Goal: Information Seeking & Learning: Learn about a topic

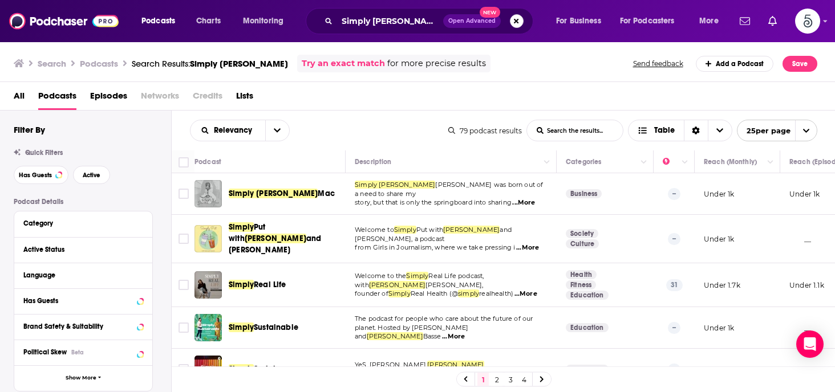
click at [516, 19] on button "Search podcasts, credits, & more..." at bounding box center [517, 21] width 14 height 14
click at [496, 20] on span "Open Advanced" at bounding box center [471, 21] width 47 height 6
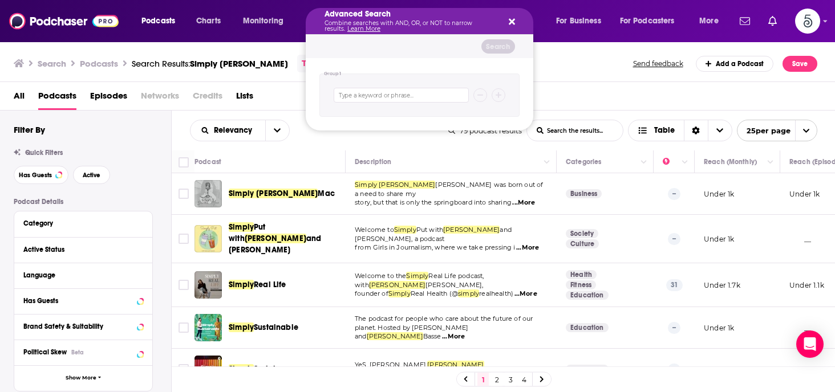
click at [510, 18] on icon "Search podcasts, credits, & more..." at bounding box center [512, 21] width 6 height 9
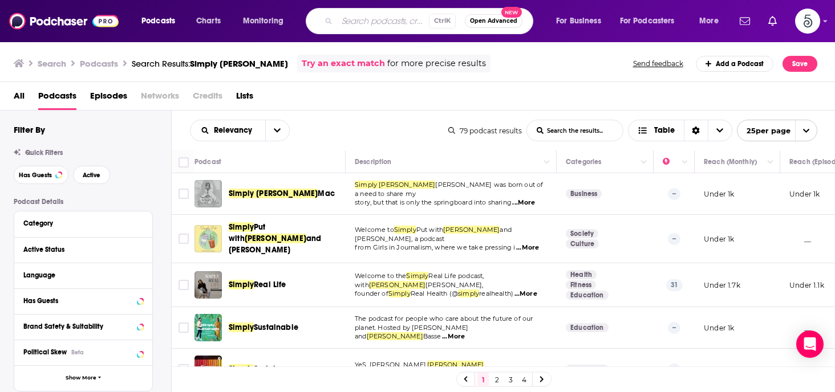
click at [374, 22] on input "Search podcasts, credits, & more..." at bounding box center [383, 21] width 92 height 18
type input "Happier at Work"
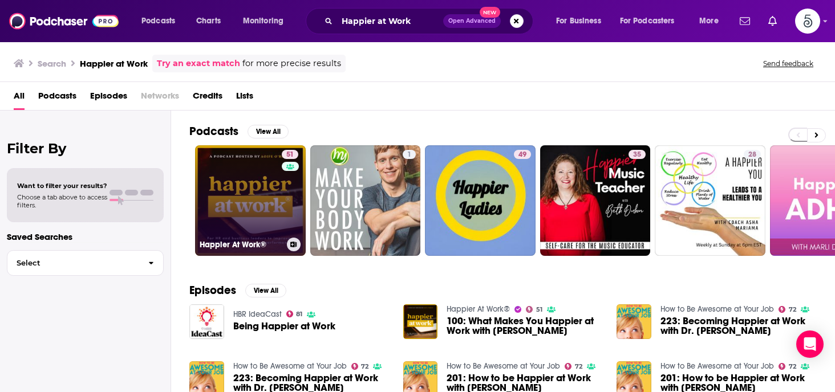
click at [248, 200] on link "51 Happier At Work®" at bounding box center [250, 200] width 111 height 111
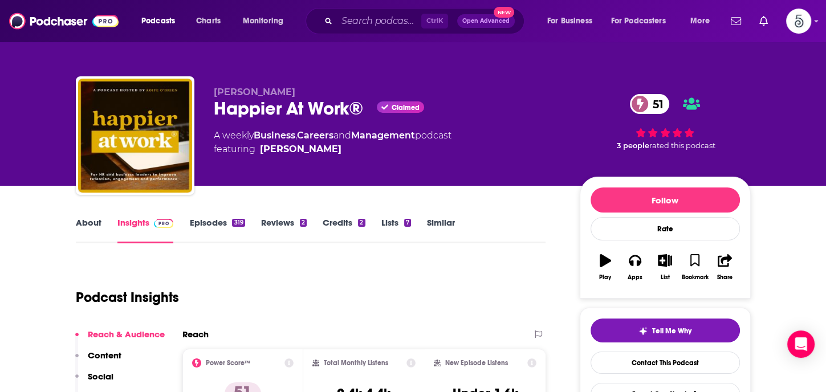
click at [137, 223] on link "Insights" at bounding box center [145, 230] width 56 height 26
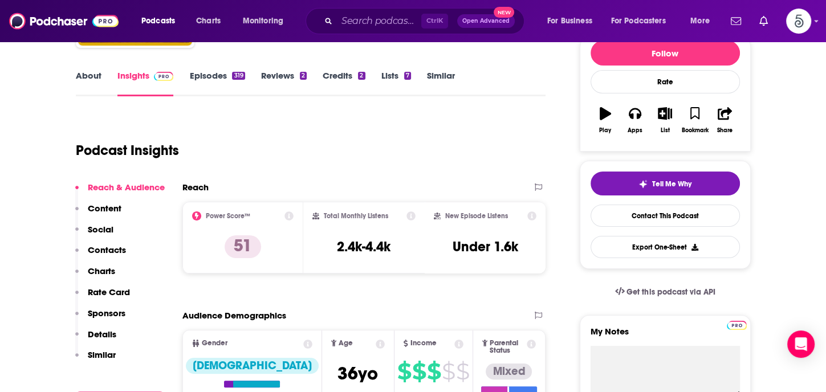
click at [103, 249] on p "Contacts" at bounding box center [107, 250] width 38 height 11
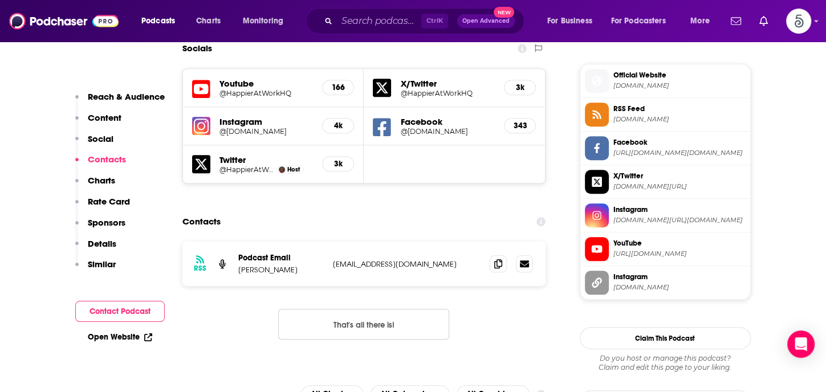
scroll to position [1017, 0]
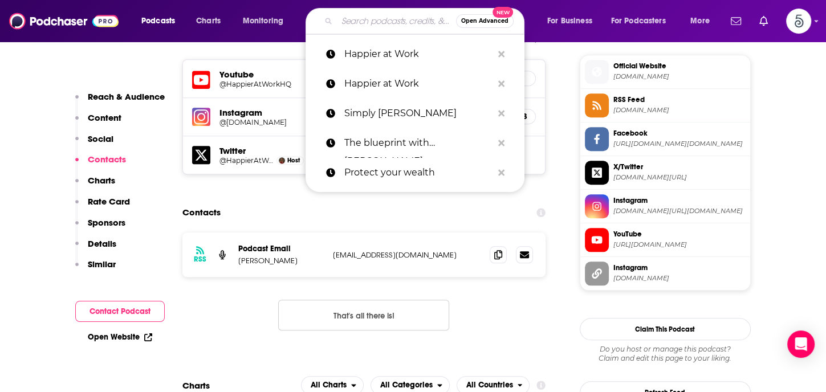
click at [363, 22] on input "Search podcasts, credits, & more..." at bounding box center [396, 21] width 119 height 18
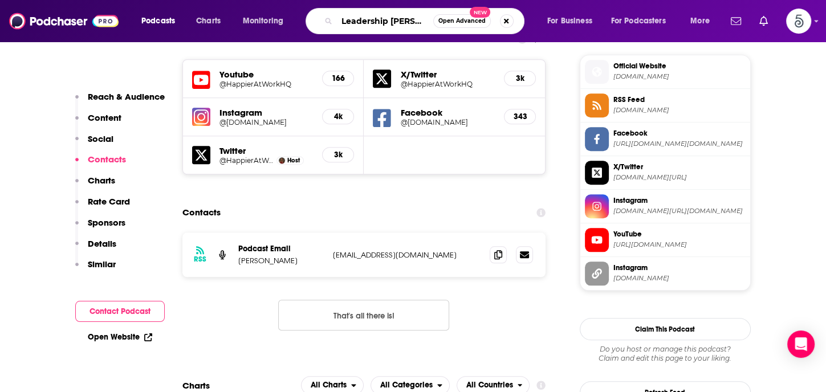
type input "Leadership sandbox"
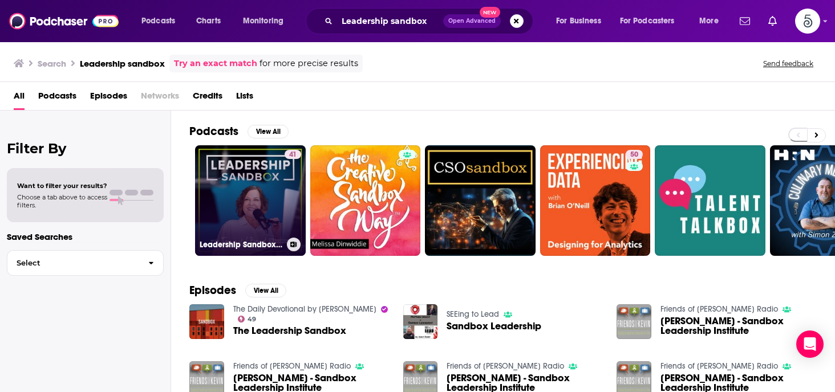
click at [228, 200] on link "41 Leadership Sandbox: Strategies to Uplevel Workplace Communication, Team Coll…" at bounding box center [250, 200] width 111 height 111
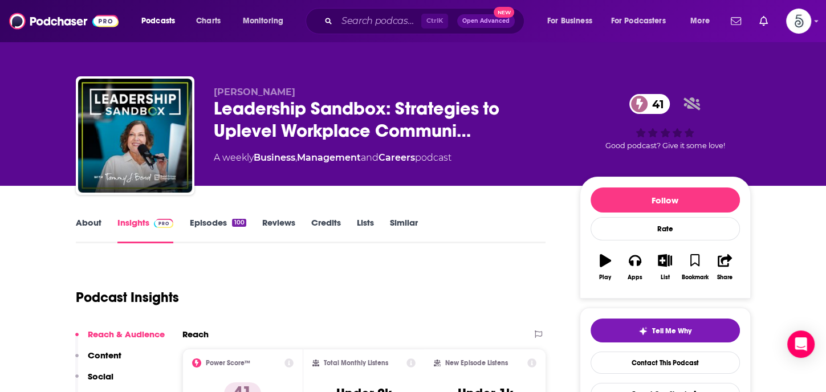
click at [210, 221] on link "Episodes 100" at bounding box center [217, 230] width 56 height 26
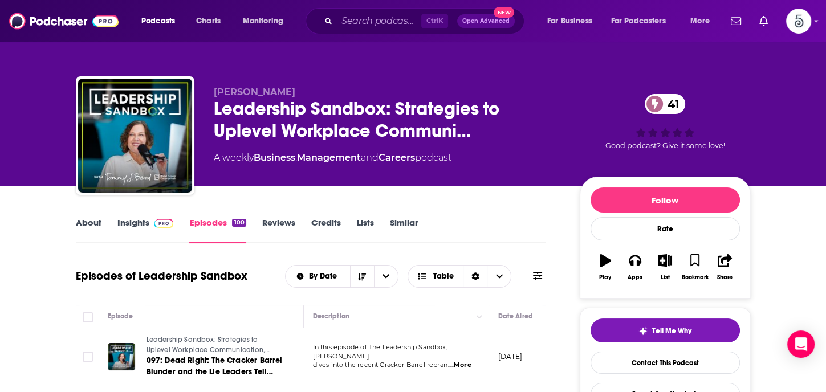
drag, startPoint x: 826, startPoint y: 74, endPoint x: 825, endPoint y: 84, distance: 10.3
click at [825, 84] on div "[PERSON_NAME] Leadership Sandbox: Strategies to Uplevel Workplace Communi… 41 A…" at bounding box center [413, 93] width 826 height 186
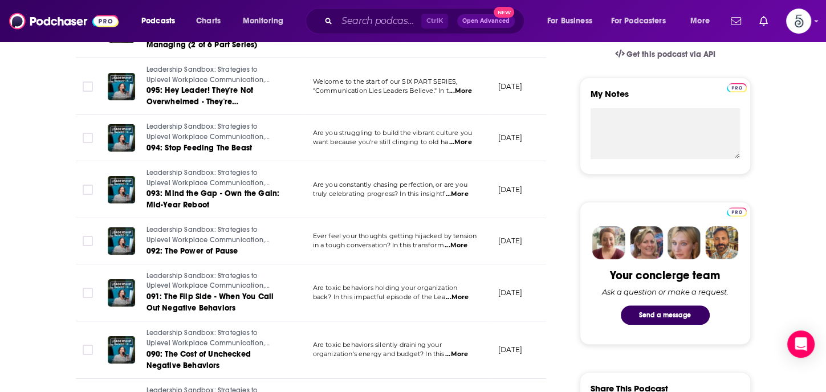
scroll to position [407, 0]
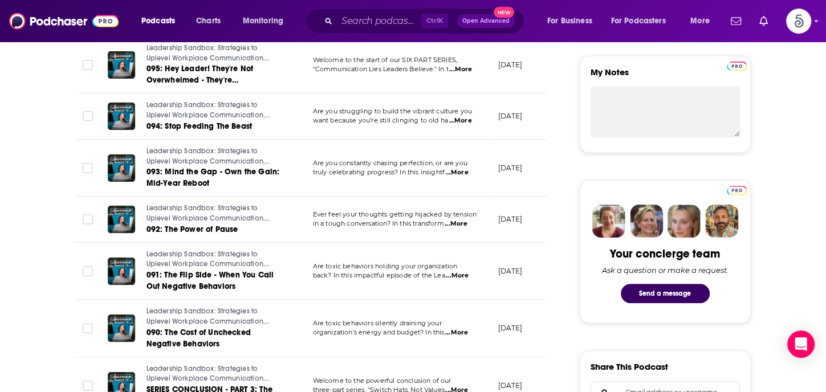
click at [464, 332] on span "...More" at bounding box center [456, 332] width 23 height 9
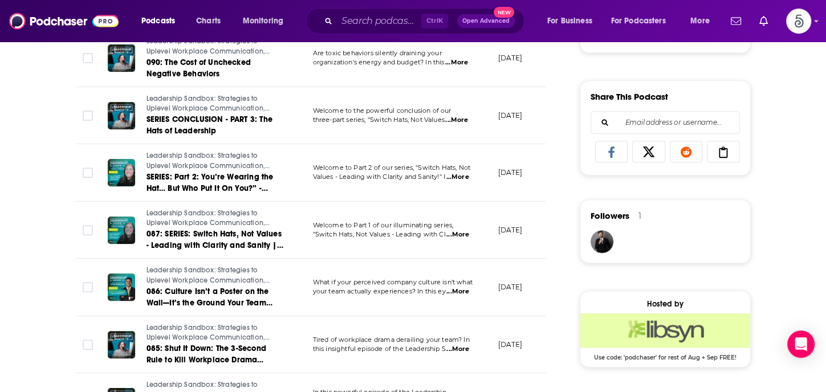
scroll to position [689, 0]
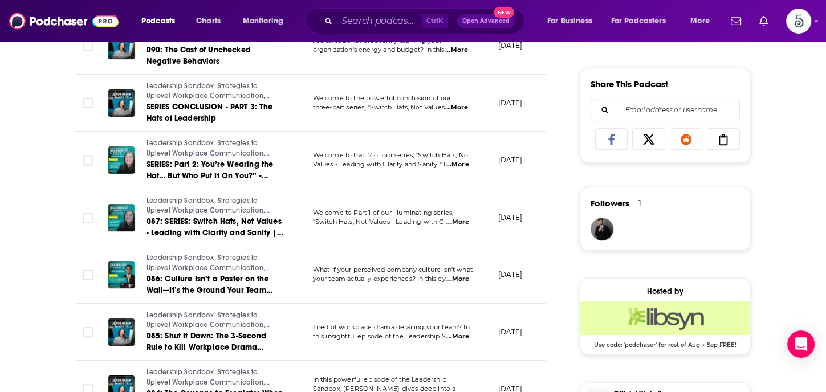
click at [459, 277] on span "...More" at bounding box center [458, 279] width 23 height 9
click at [461, 335] on span "...More" at bounding box center [458, 336] width 23 height 9
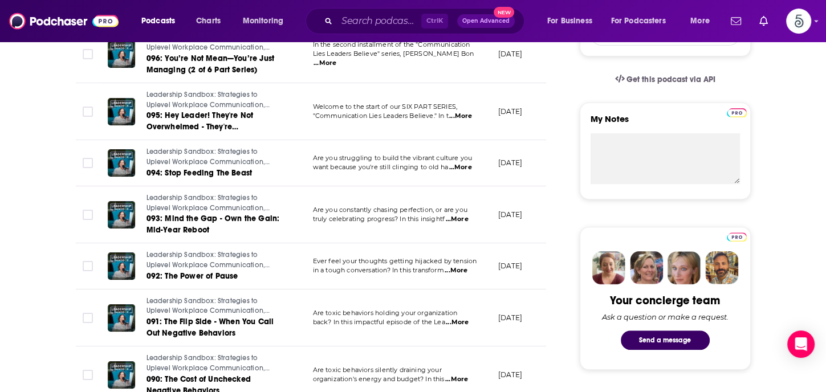
scroll to position [0, 0]
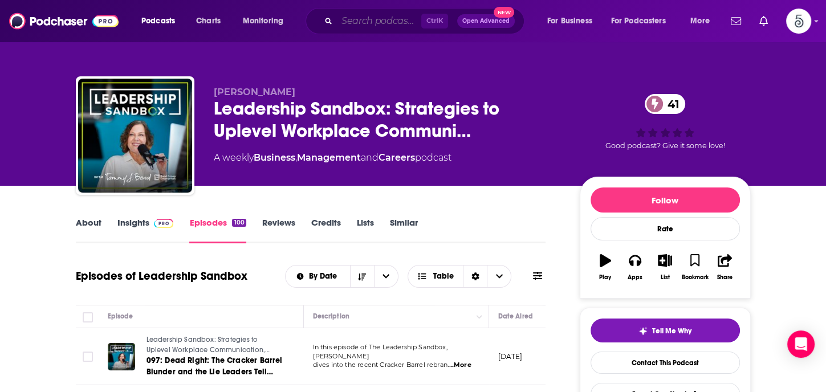
click at [355, 22] on input "Search podcasts, credits, & more..." at bounding box center [379, 21] width 84 height 18
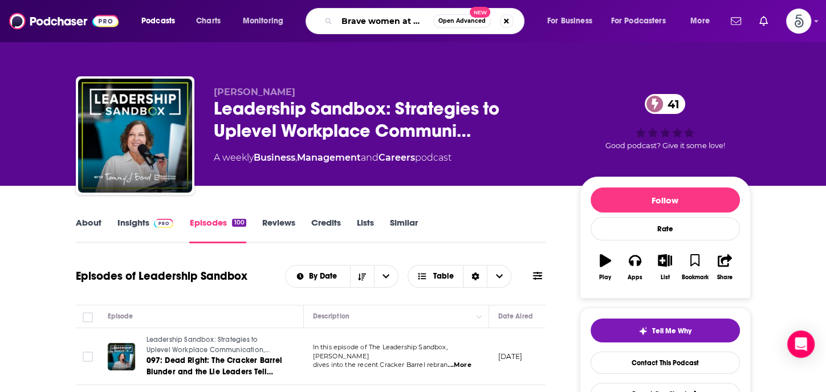
type input "Brave women at work"
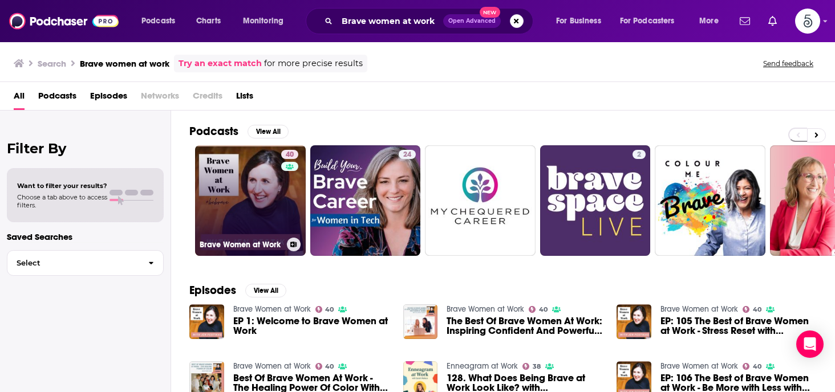
click at [275, 193] on link "40 Brave Women at Work" at bounding box center [250, 200] width 111 height 111
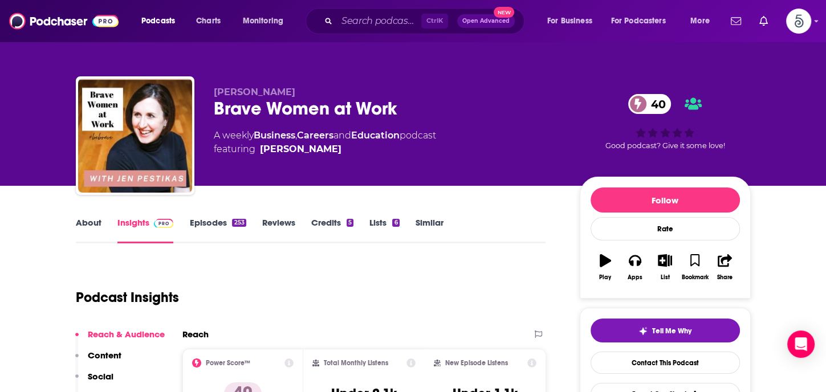
click at [214, 224] on link "Episodes 253" at bounding box center [217, 230] width 56 height 26
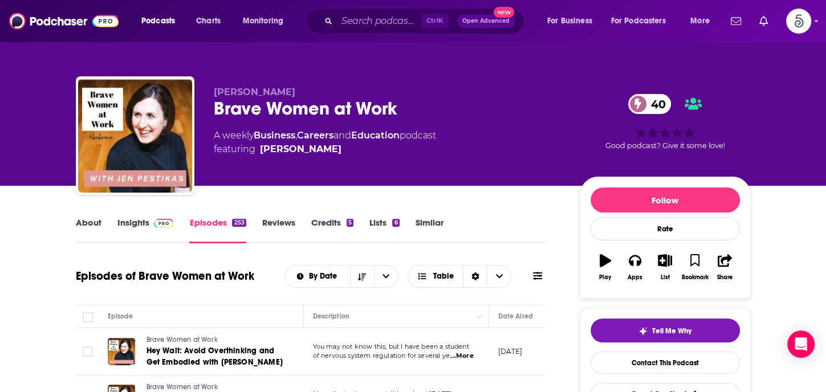
click at [136, 223] on link "Insights" at bounding box center [145, 230] width 56 height 26
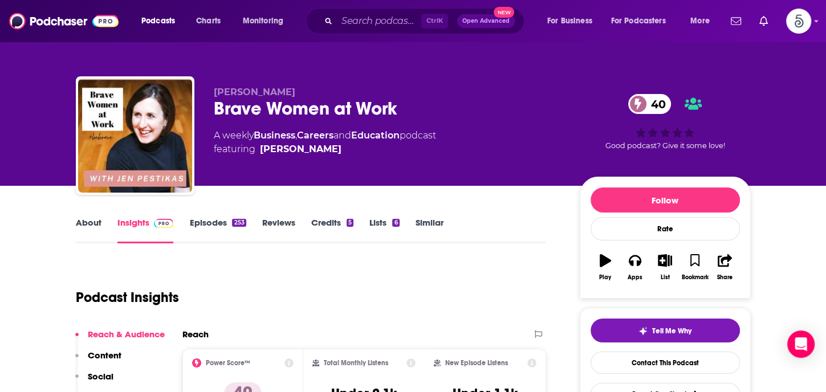
scroll to position [121, 0]
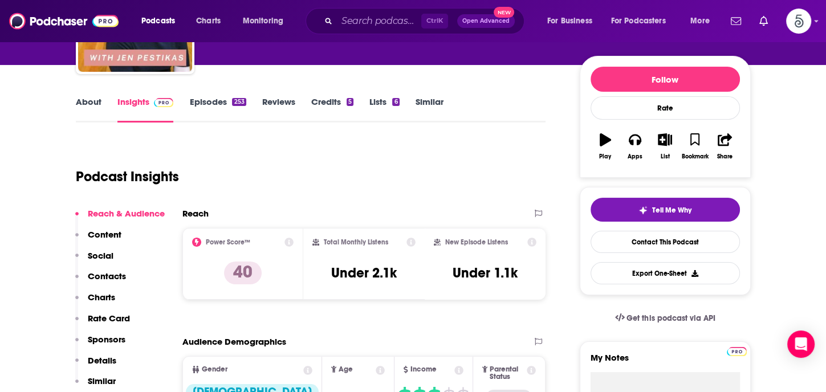
click at [109, 271] on p "Contacts" at bounding box center [107, 276] width 38 height 11
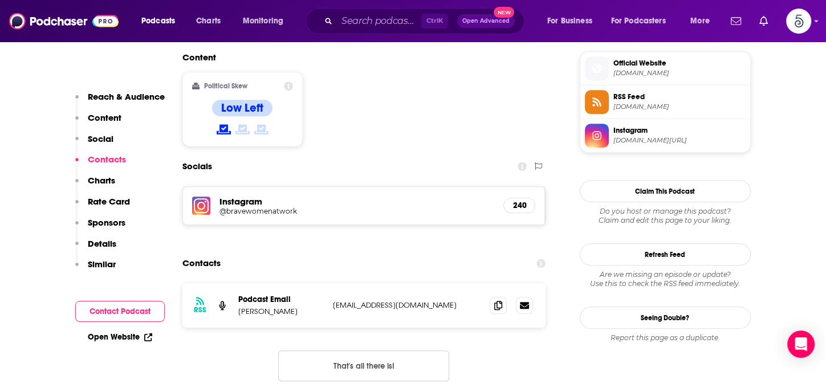
scroll to position [940, 0]
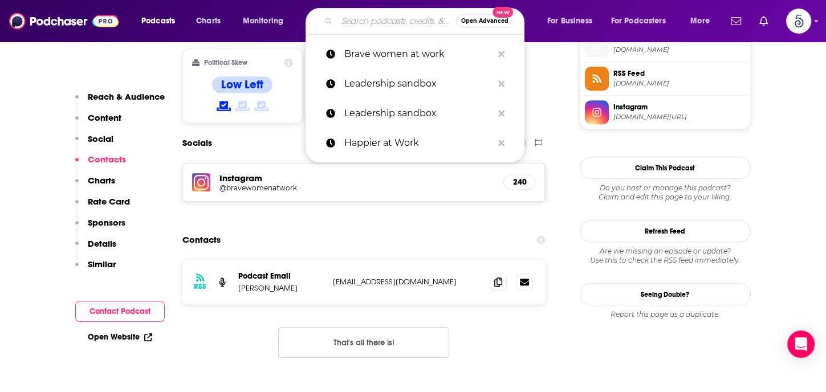
click at [347, 25] on input "Search podcasts, credits, & more..." at bounding box center [396, 21] width 119 height 18
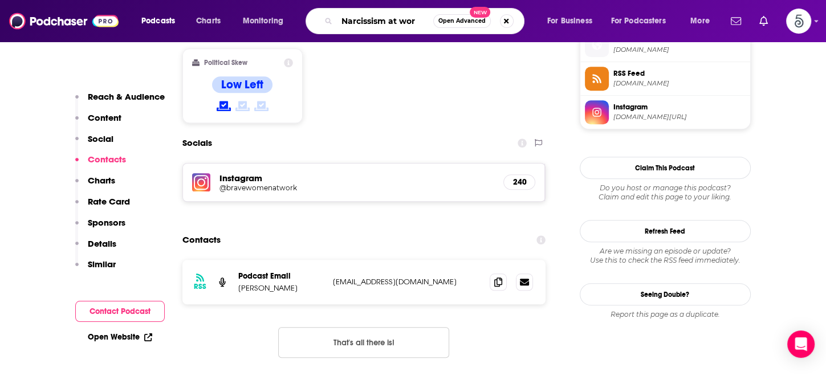
type input "Narcissism at work"
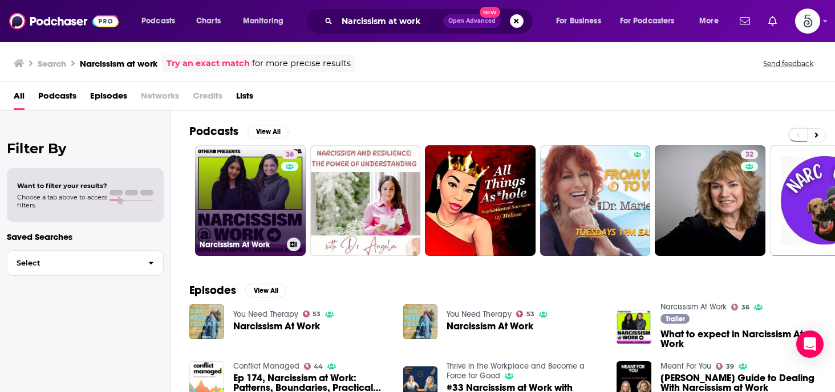
click at [228, 192] on link "36 Narcissism At Work" at bounding box center [250, 200] width 111 height 111
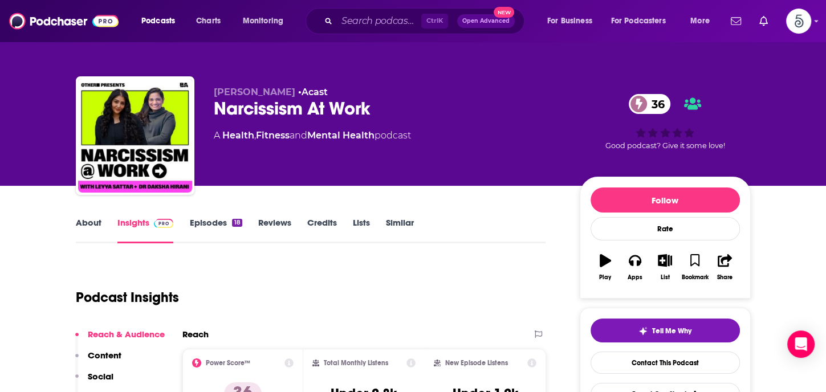
click at [205, 221] on link "Episodes 18" at bounding box center [215, 230] width 52 height 26
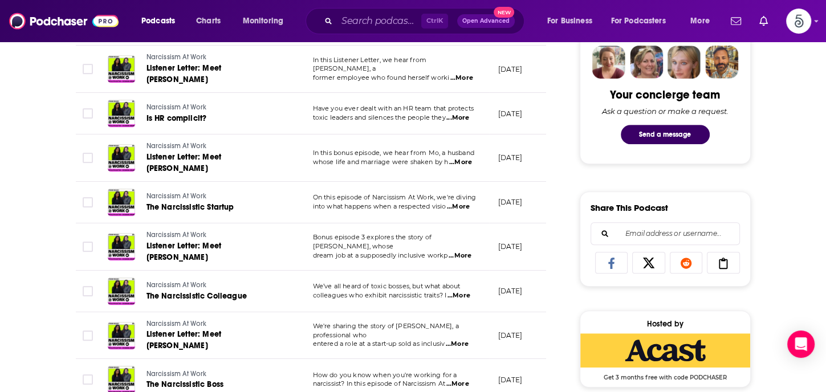
scroll to position [587, 0]
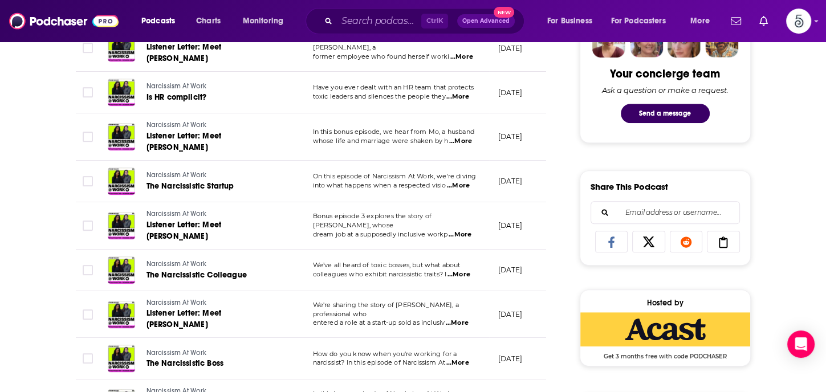
click at [459, 359] on span "...More" at bounding box center [458, 363] width 23 height 9
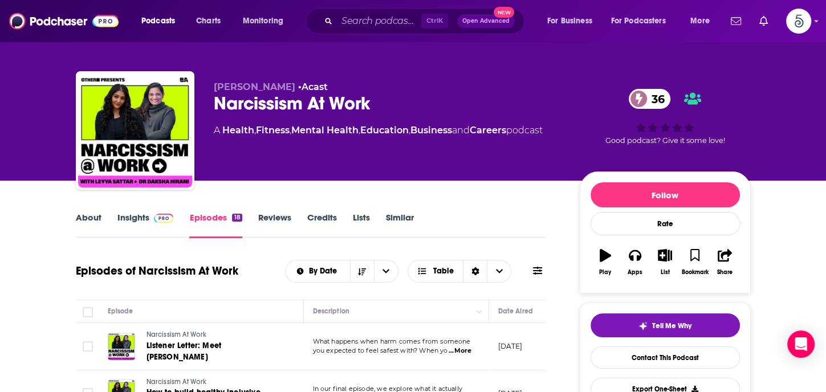
scroll to position [0, 0]
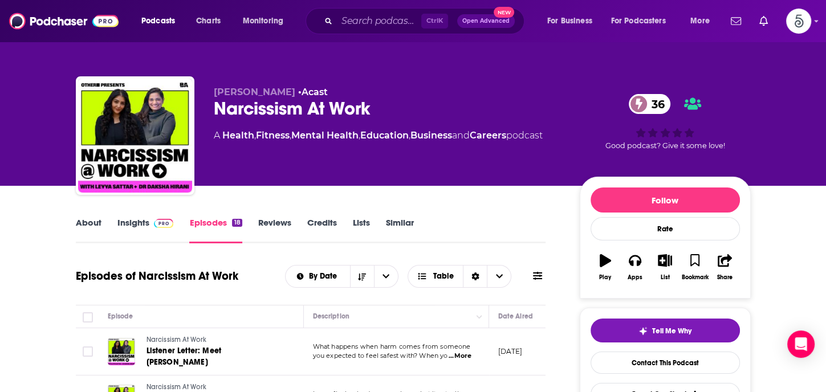
click at [92, 222] on link "About" at bounding box center [89, 230] width 26 height 26
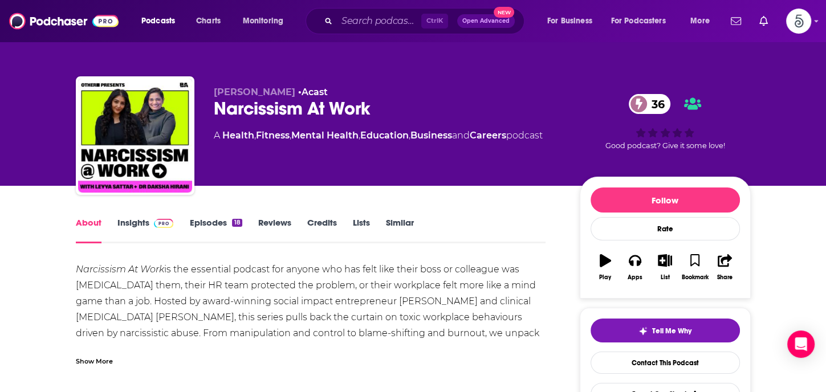
click at [137, 221] on link "Insights" at bounding box center [145, 230] width 56 height 26
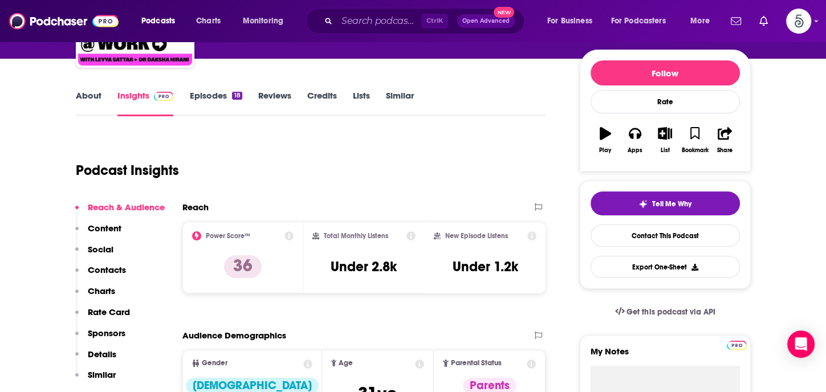
scroll to position [178, 0]
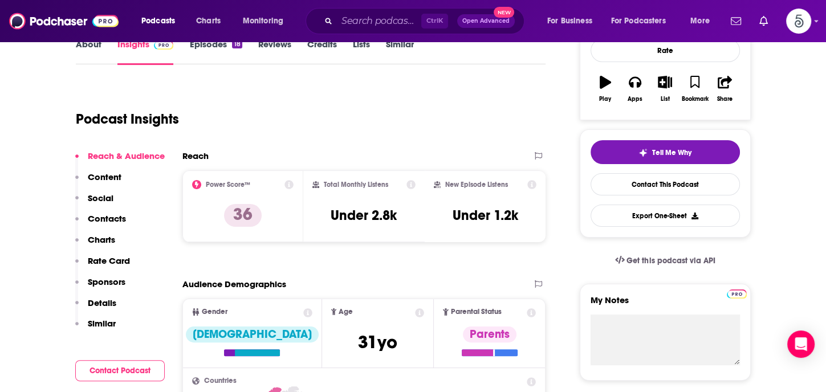
click at [110, 213] on p "Contacts" at bounding box center [107, 218] width 38 height 11
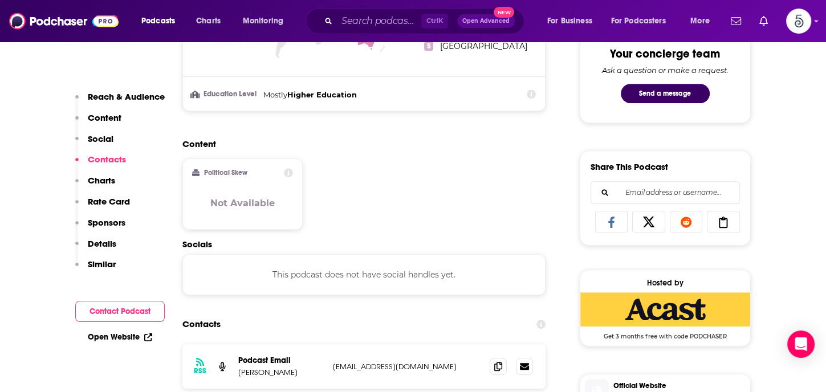
scroll to position [762, 0]
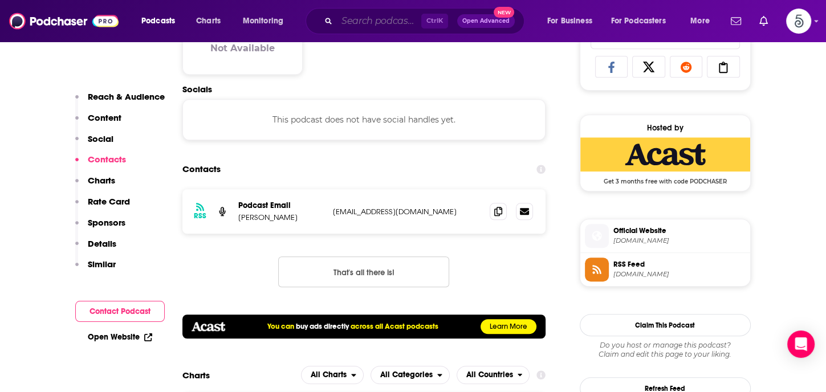
click at [360, 23] on input "Search podcasts, credits, & more..." at bounding box center [379, 21] width 84 height 18
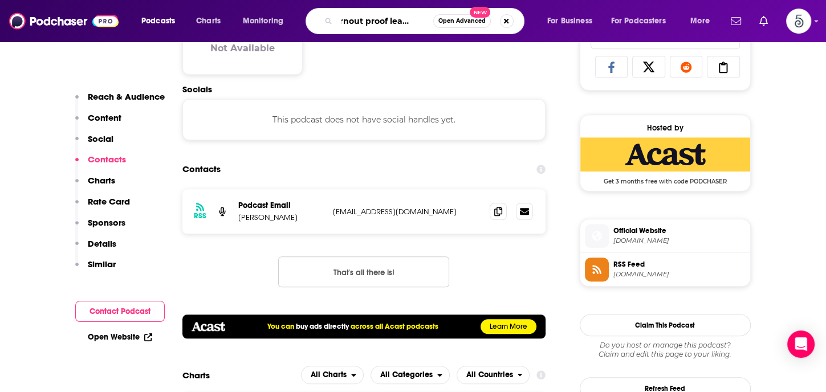
type input "Burnout proof leadership"
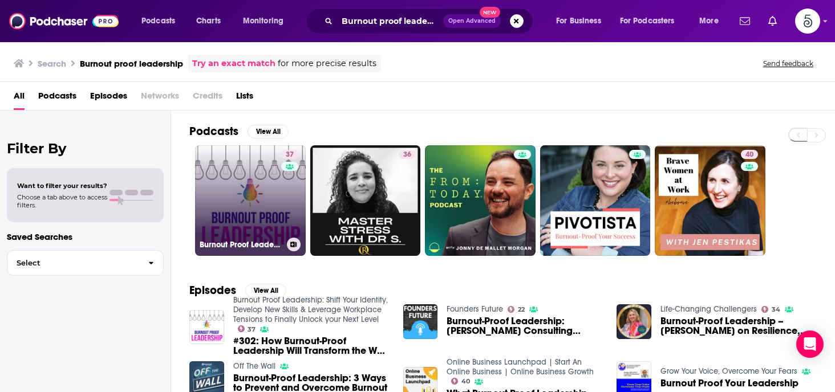
click at [257, 195] on link "37 Burnout Proof Leadership: Shift Your Identity, Develop New Skills & Leverage…" at bounding box center [250, 200] width 111 height 111
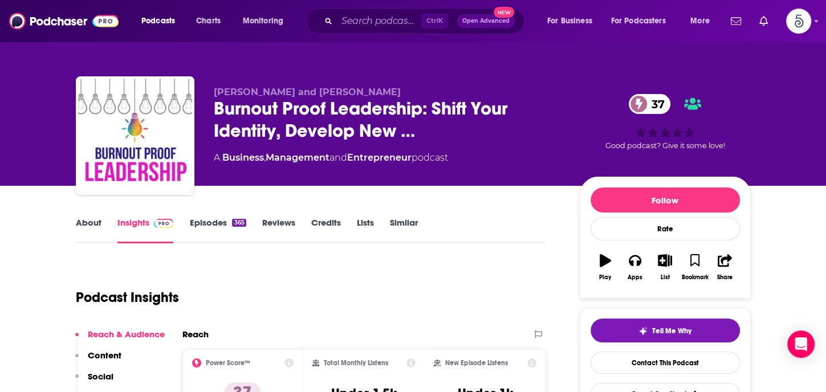
click at [213, 222] on link "Episodes 365" at bounding box center [217, 230] width 56 height 26
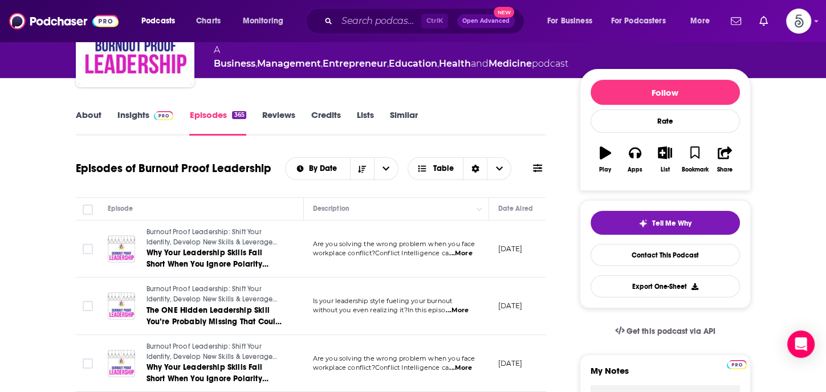
scroll to position [155, 0]
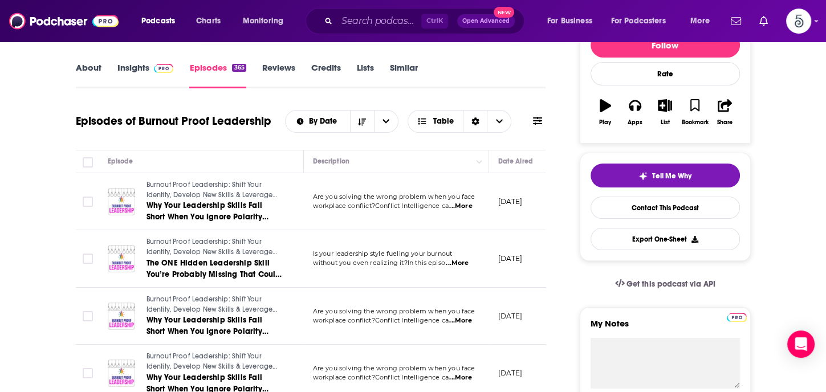
click at [461, 205] on span "...More" at bounding box center [460, 206] width 23 height 9
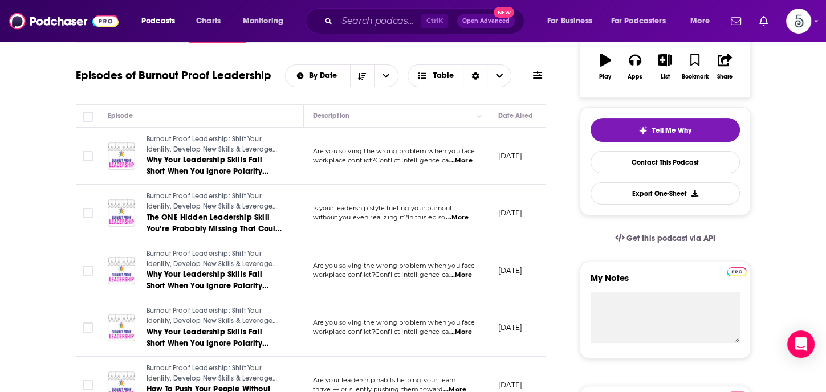
click at [463, 216] on span "...More" at bounding box center [457, 217] width 23 height 9
click at [462, 277] on span "...More" at bounding box center [460, 275] width 23 height 9
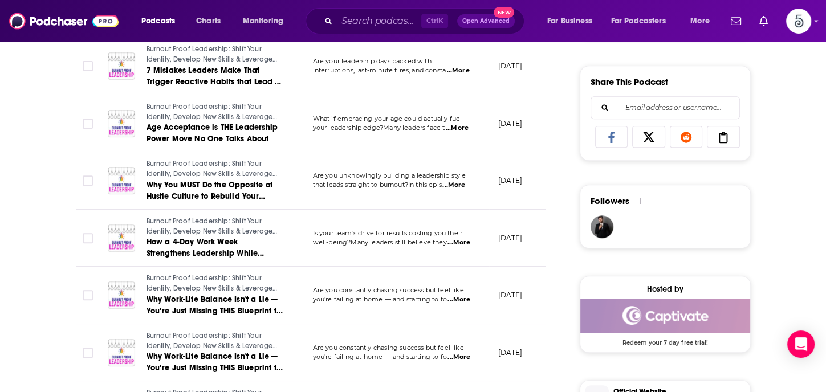
scroll to position [694, 0]
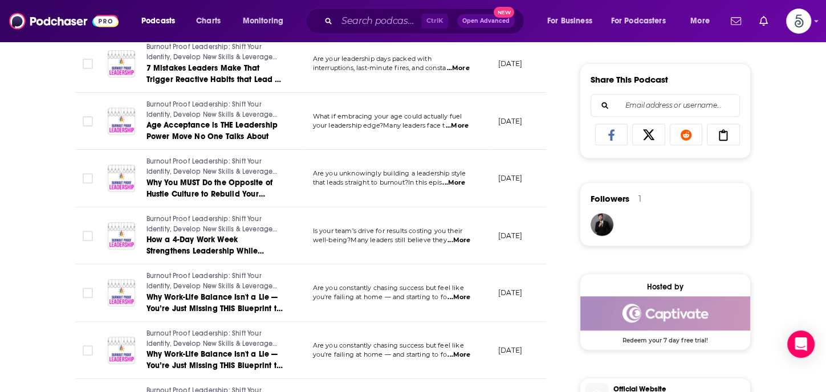
click at [461, 294] on span "...More" at bounding box center [459, 297] width 23 height 9
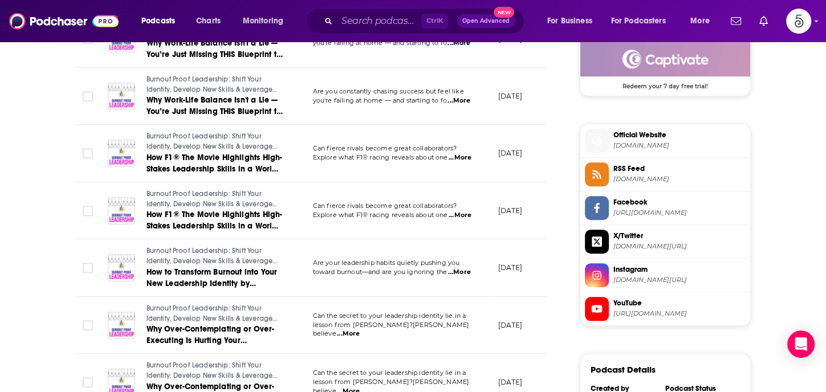
scroll to position [961, 0]
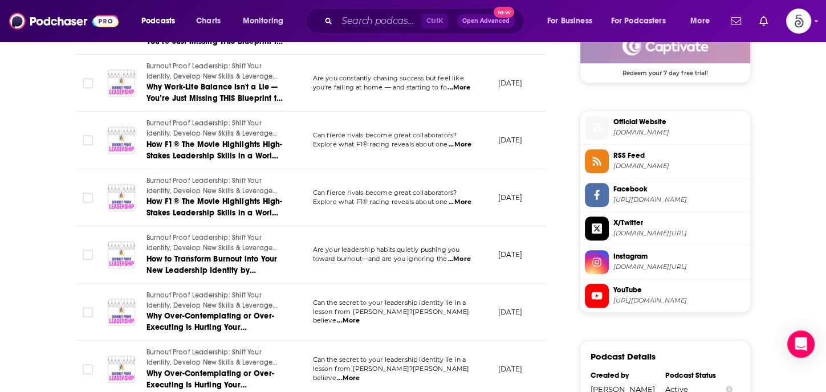
click at [461, 257] on span "...More" at bounding box center [459, 259] width 23 height 9
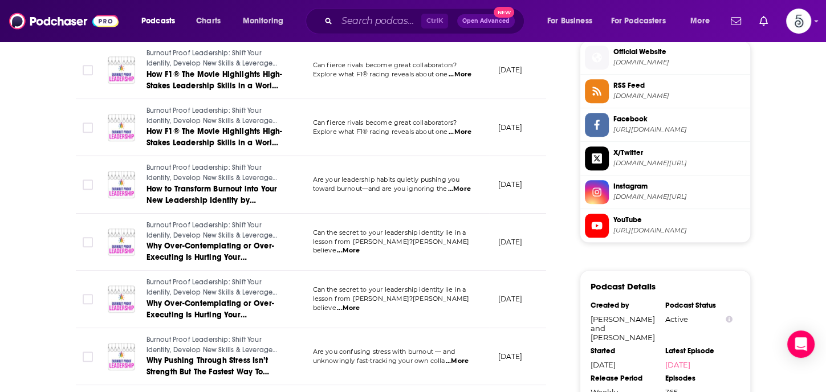
scroll to position [1036, 0]
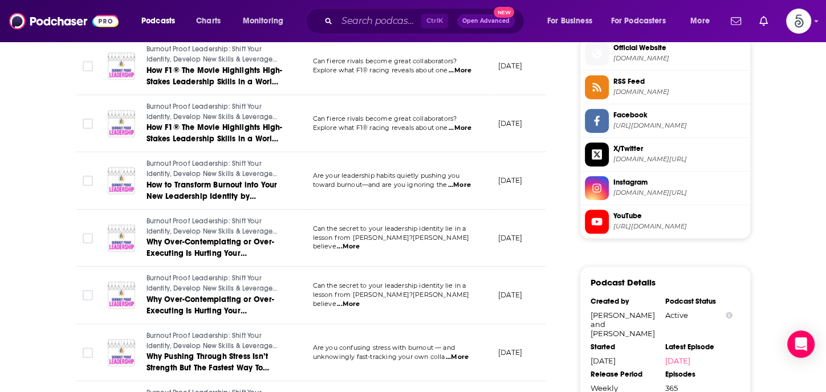
click at [360, 300] on span "...More" at bounding box center [348, 304] width 23 height 9
click at [456, 354] on span "...More" at bounding box center [457, 357] width 23 height 9
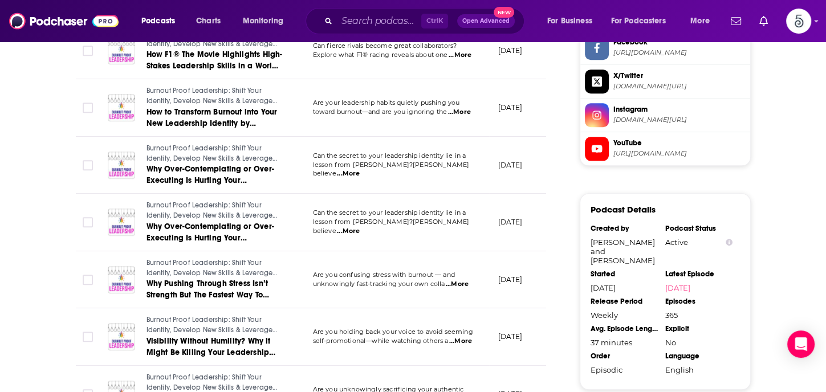
scroll to position [1129, 0]
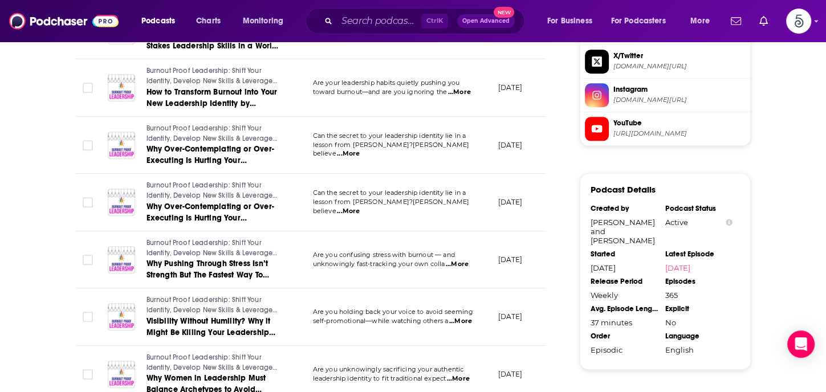
click at [461, 317] on span "...More" at bounding box center [460, 321] width 23 height 9
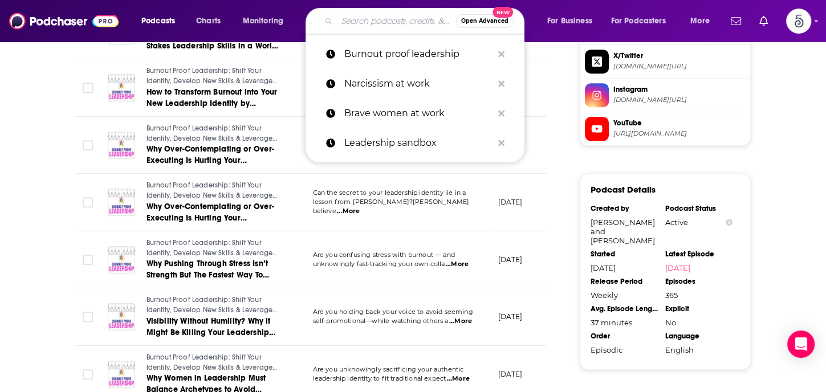
click at [379, 28] on input "Search podcasts, credits, & more..." at bounding box center [396, 21] width 119 height 18
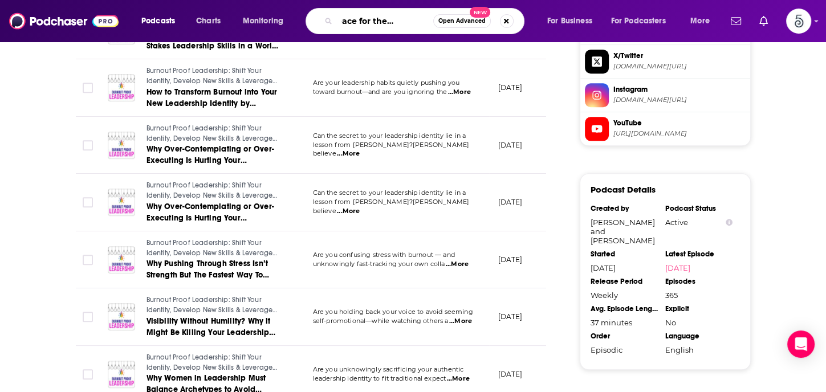
type input "Headspace for the workplace"
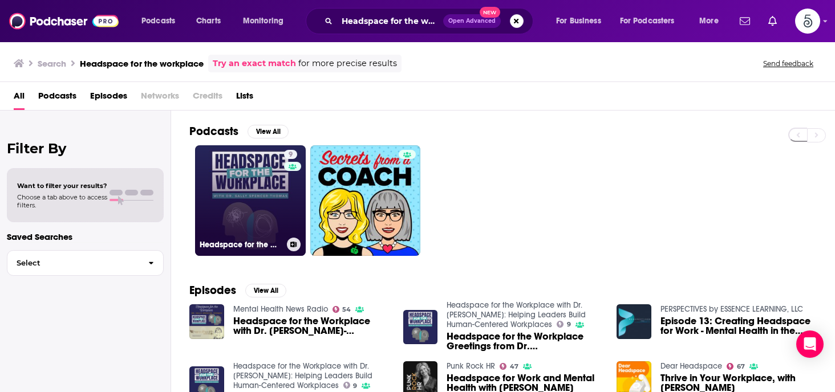
click at [254, 181] on link "9 Headspace for the Workplace with Dr. [PERSON_NAME]: Helping Leaders Build Hum…" at bounding box center [250, 200] width 111 height 111
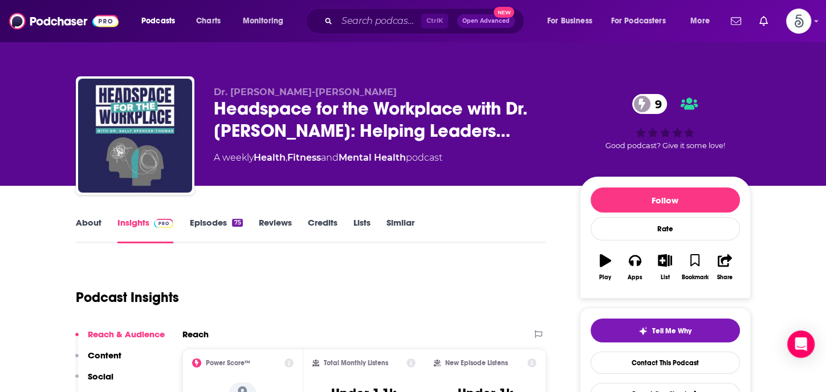
click at [207, 223] on link "Episodes 75" at bounding box center [215, 230] width 53 height 26
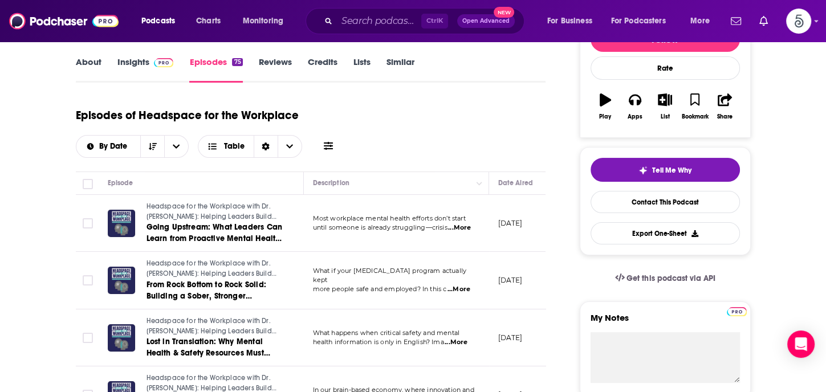
scroll to position [179, 0]
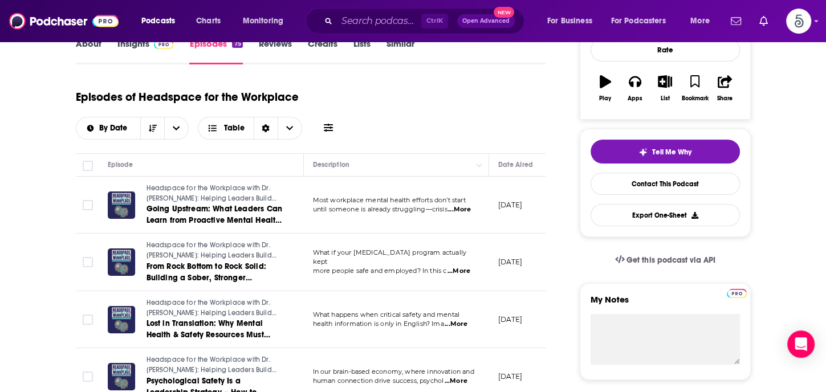
click at [460, 267] on span "...More" at bounding box center [459, 271] width 23 height 9
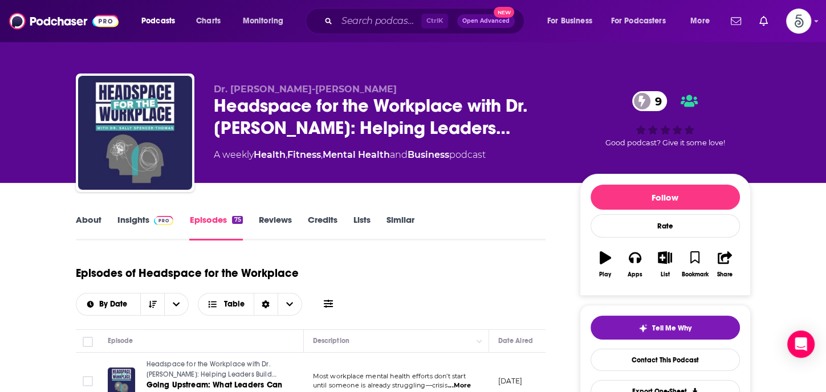
scroll to position [0, 0]
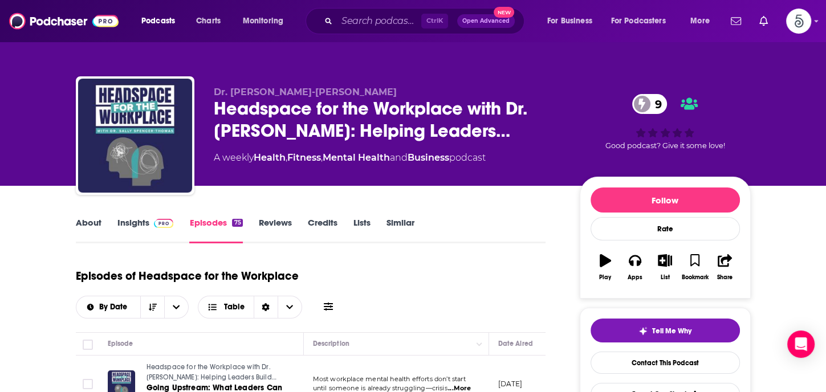
click at [129, 222] on link "Insights" at bounding box center [145, 230] width 56 height 26
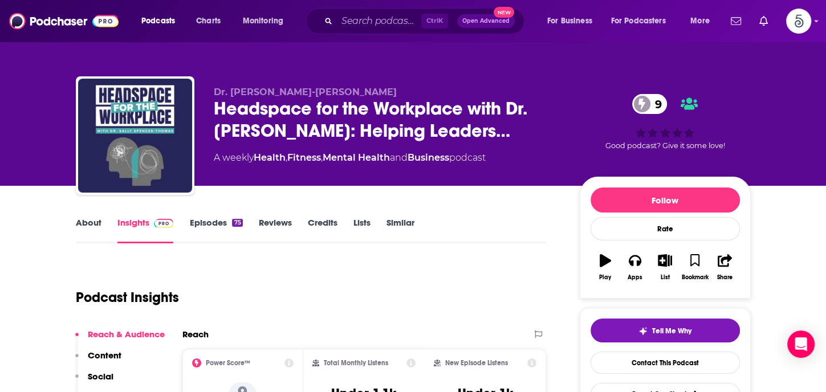
scroll to position [105, 0]
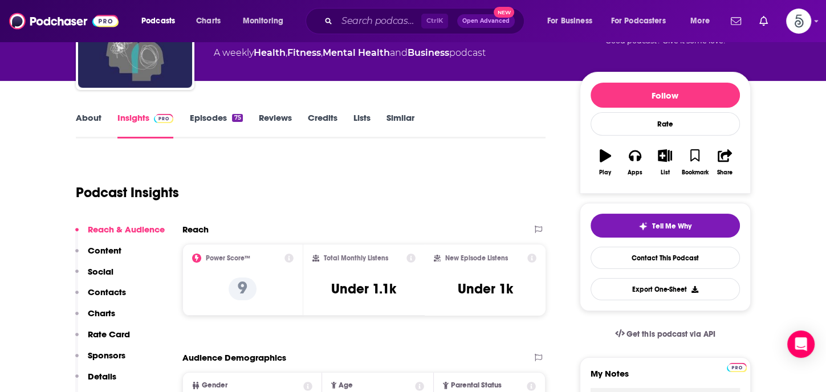
click at [104, 291] on p "Contacts" at bounding box center [107, 292] width 38 height 11
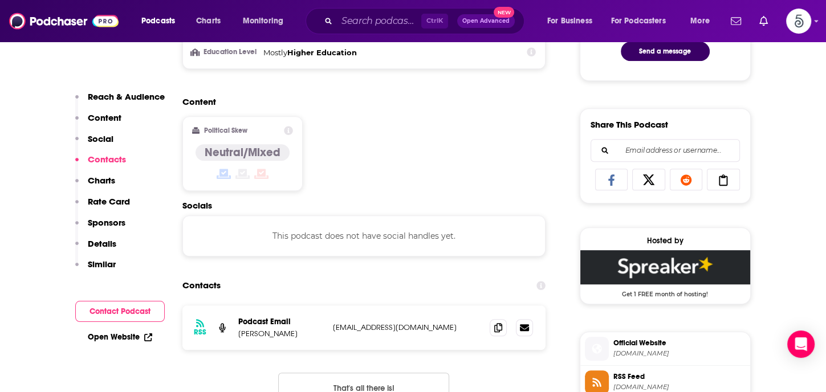
scroll to position [766, 0]
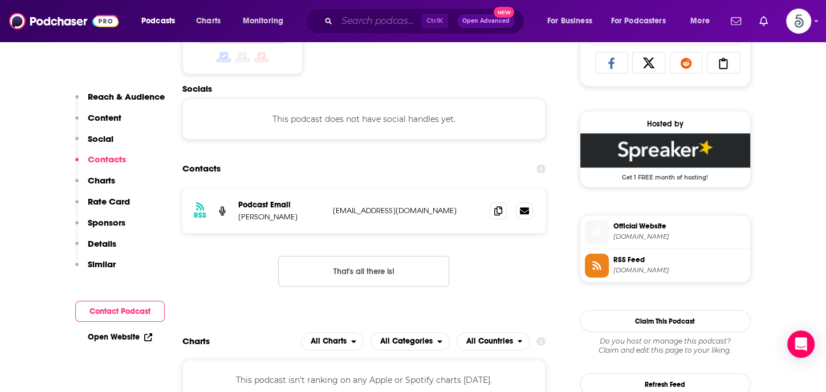
click at [354, 22] on input "Search podcasts, credits, & more..." at bounding box center [379, 21] width 84 height 18
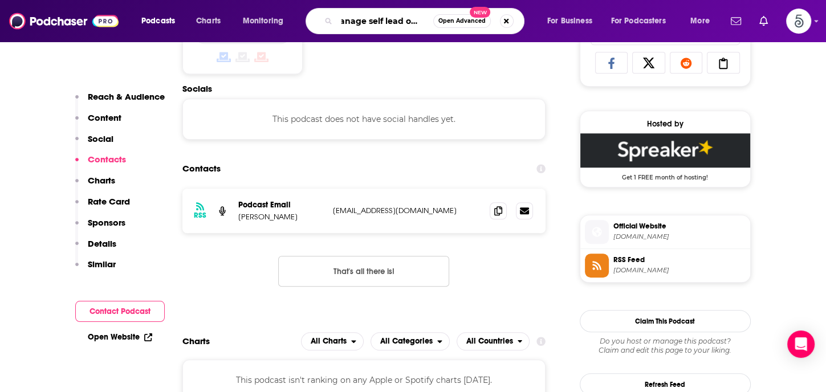
type input "Manage self lead others"
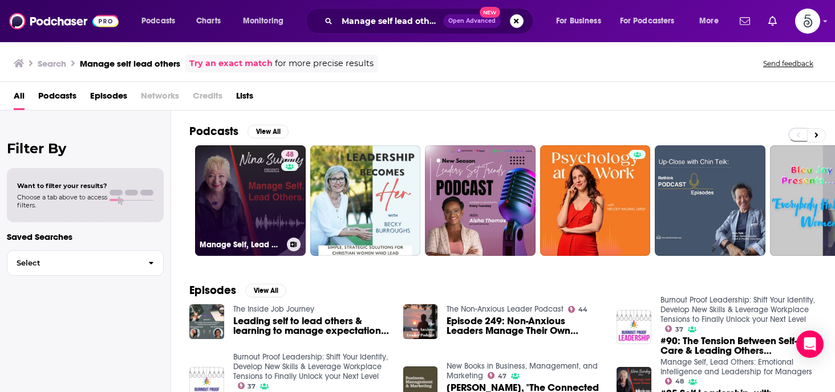
click at [224, 216] on link "48 Manage Self, Lead Others: Emotional Intelligence and Leadership for Managers" at bounding box center [250, 200] width 111 height 111
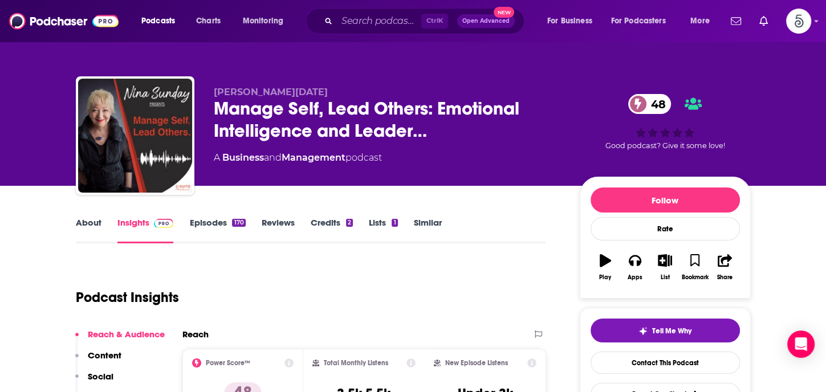
click at [206, 221] on link "Episodes 170" at bounding box center [217, 230] width 56 height 26
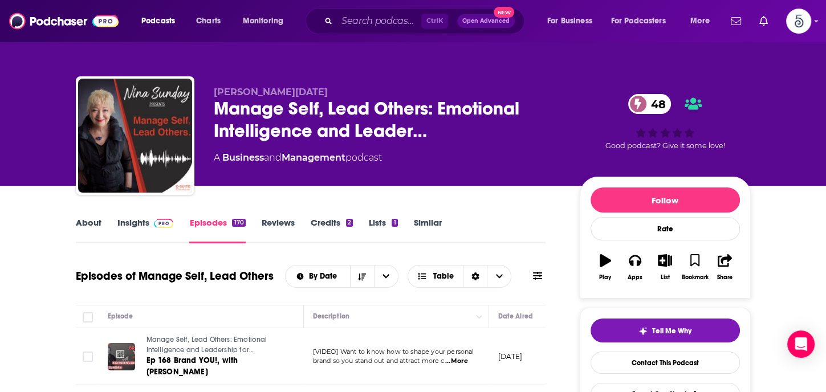
click at [132, 222] on link "Insights" at bounding box center [145, 230] width 56 height 26
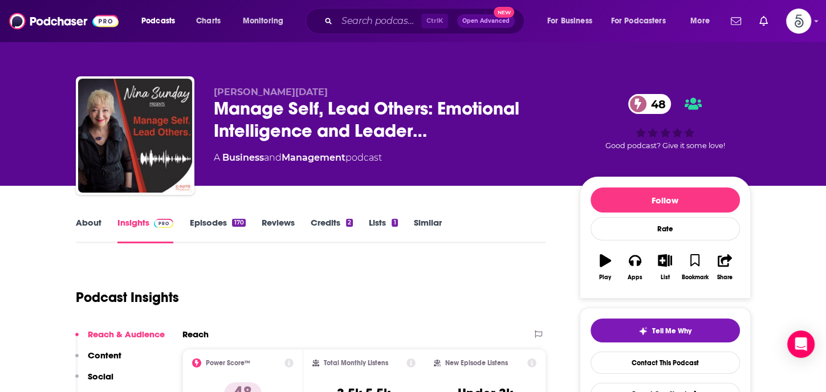
scroll to position [108, 0]
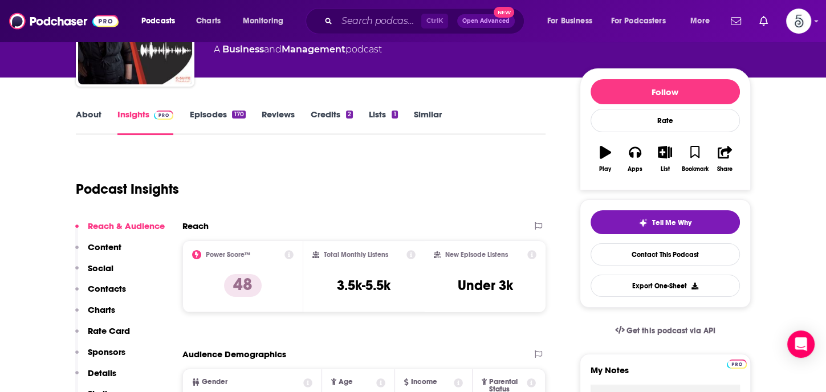
click at [98, 284] on p "Contacts" at bounding box center [107, 288] width 38 height 11
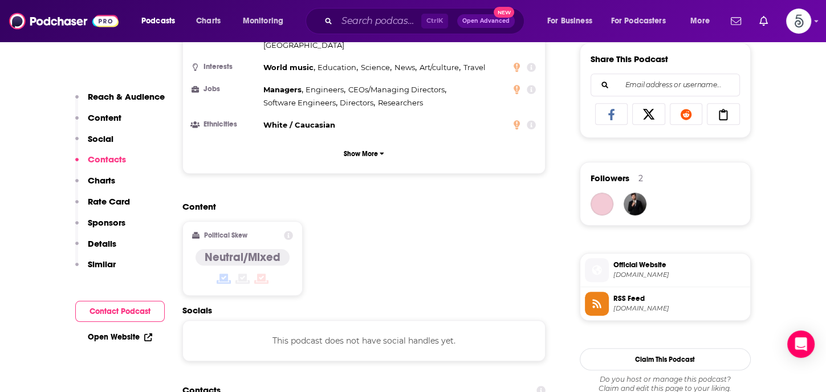
scroll to position [878, 0]
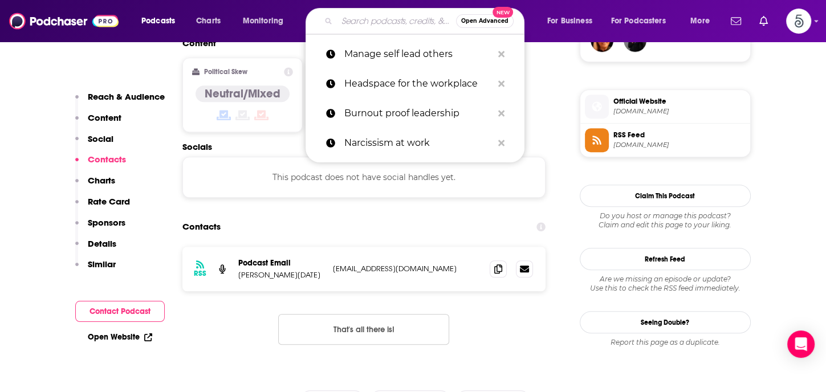
click at [363, 22] on input "Search podcasts, credits, & more..." at bounding box center [396, 21] width 119 height 18
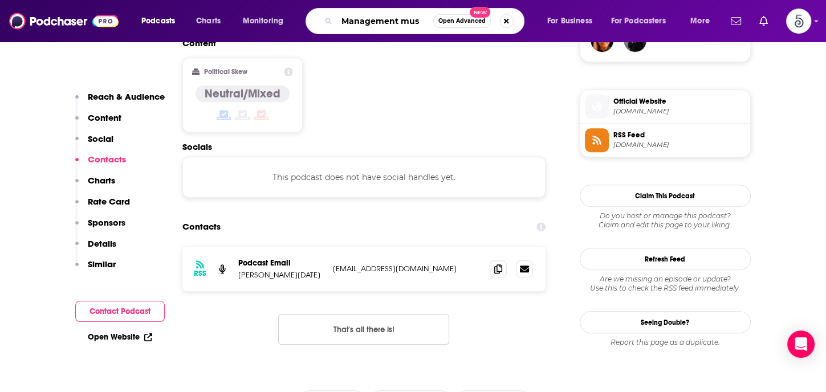
type input "Management [MEDICAL_DATA]"
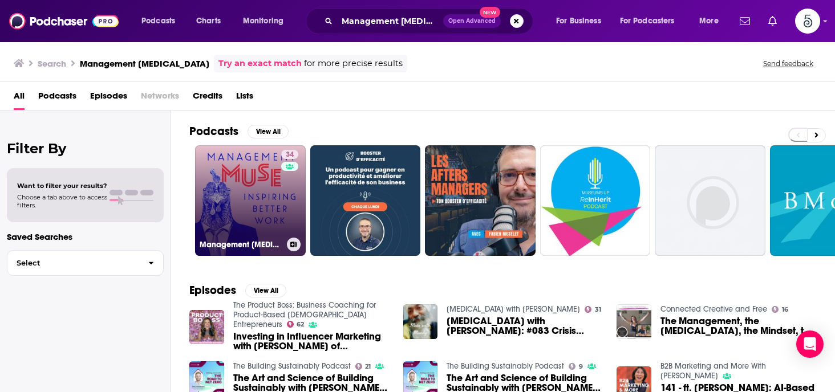
click at [222, 193] on link "34 Management [MEDICAL_DATA]" at bounding box center [250, 200] width 111 height 111
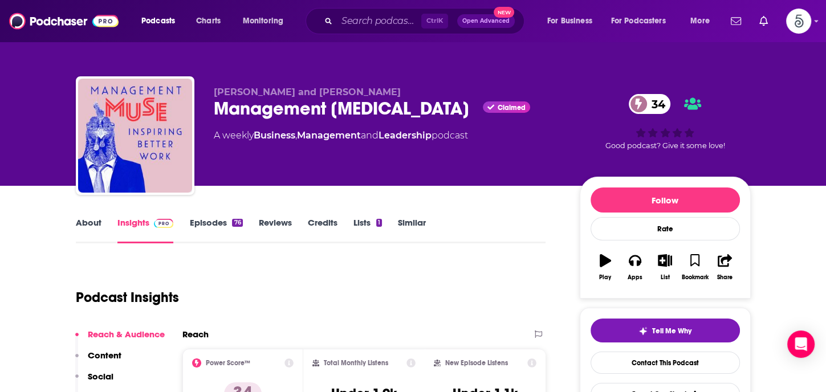
click at [216, 221] on link "Episodes 76" at bounding box center [215, 230] width 53 height 26
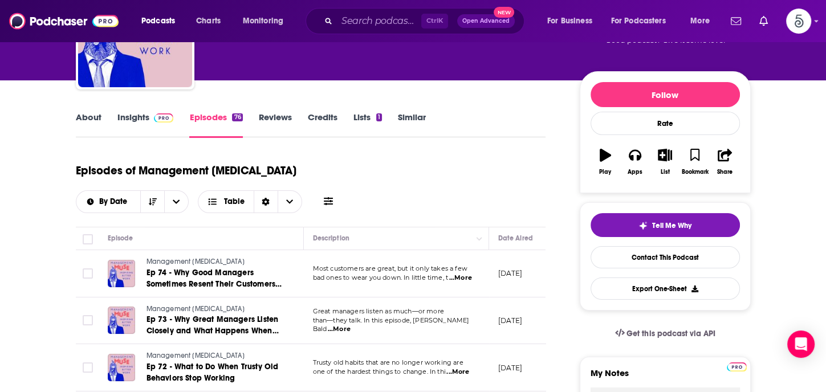
scroll to position [127, 0]
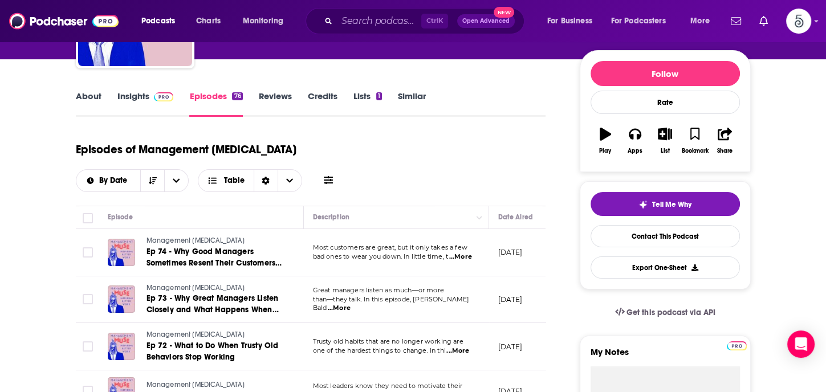
click at [351, 304] on span "...More" at bounding box center [339, 308] width 23 height 9
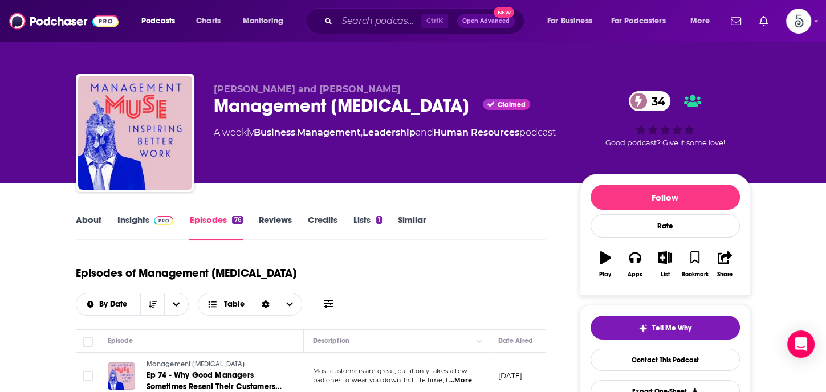
scroll to position [0, 0]
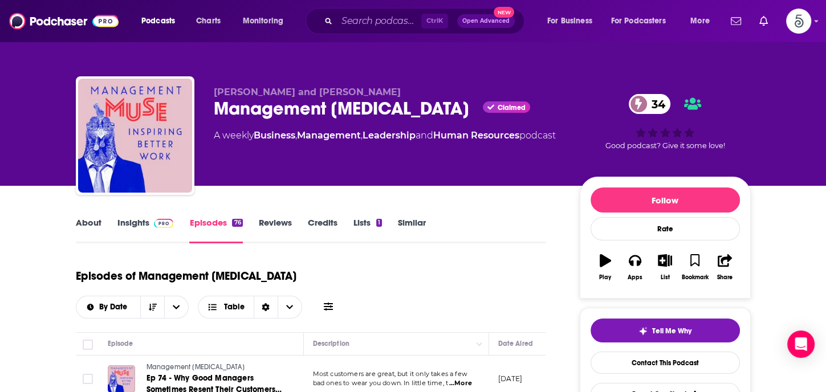
click at [136, 225] on link "Insights" at bounding box center [145, 230] width 56 height 26
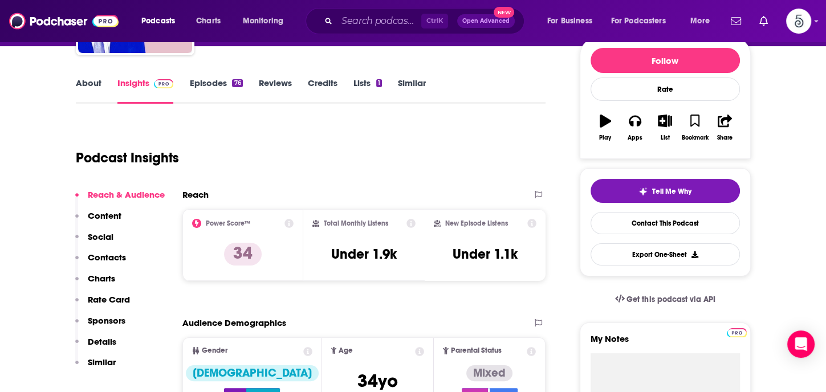
scroll to position [162, 0]
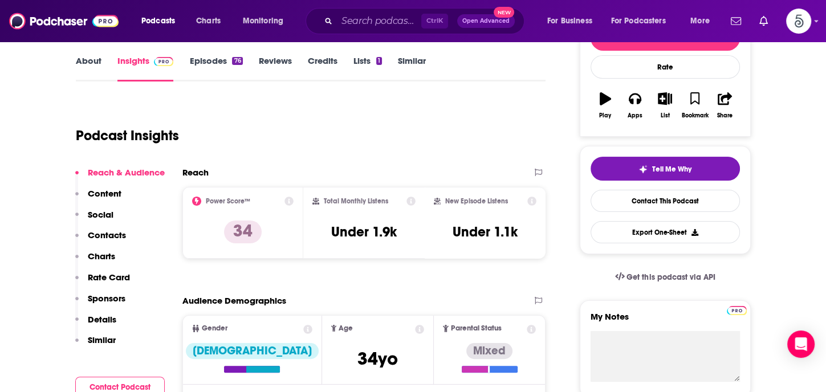
click at [105, 234] on p "Contacts" at bounding box center [107, 235] width 38 height 11
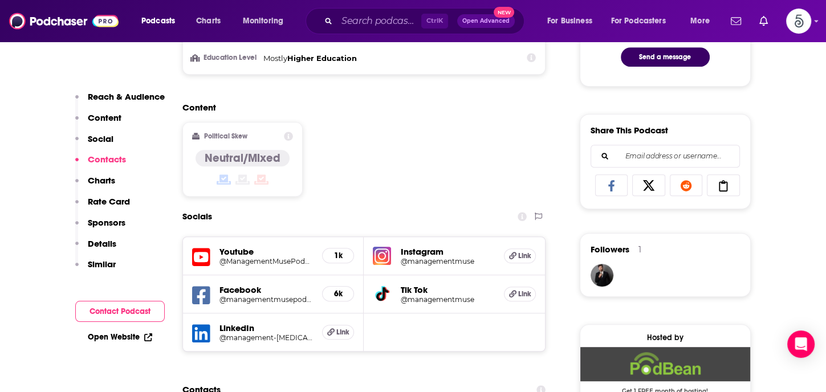
scroll to position [865, 0]
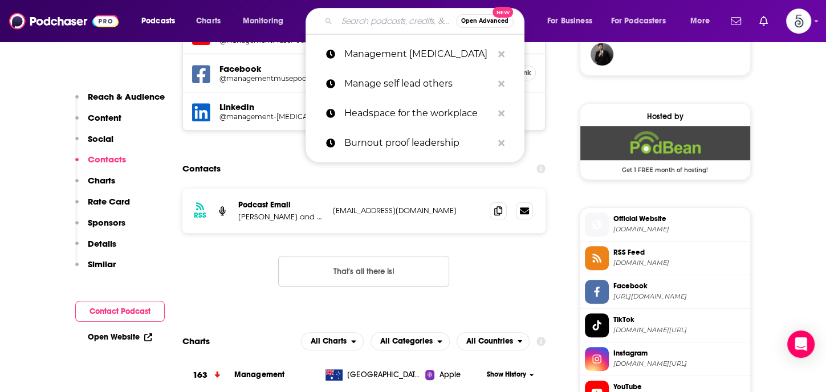
click at [386, 24] on input "Search podcasts, credits, & more..." at bounding box center [396, 21] width 119 height 18
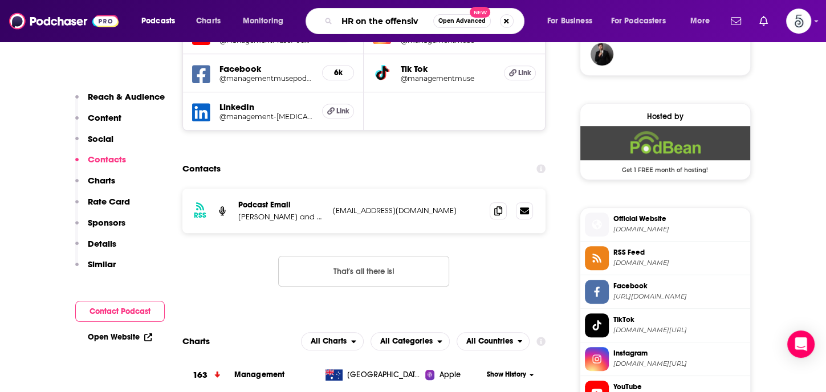
type input "HR on the offensive"
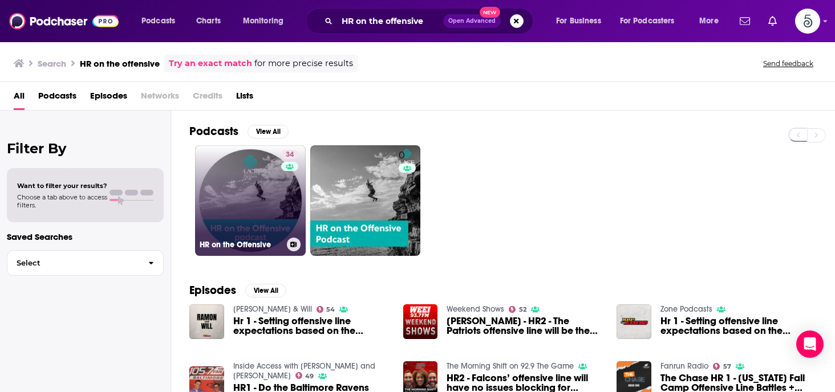
click at [230, 207] on link "34 HR on the Offensive" at bounding box center [250, 200] width 111 height 111
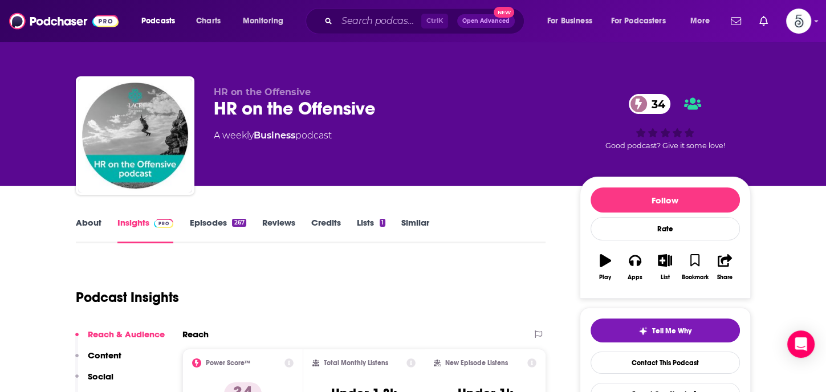
click at [210, 222] on link "Episodes 267" at bounding box center [217, 230] width 56 height 26
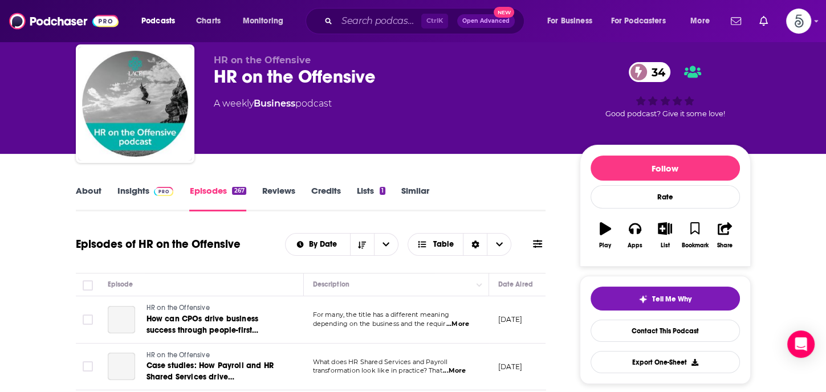
scroll to position [95, 0]
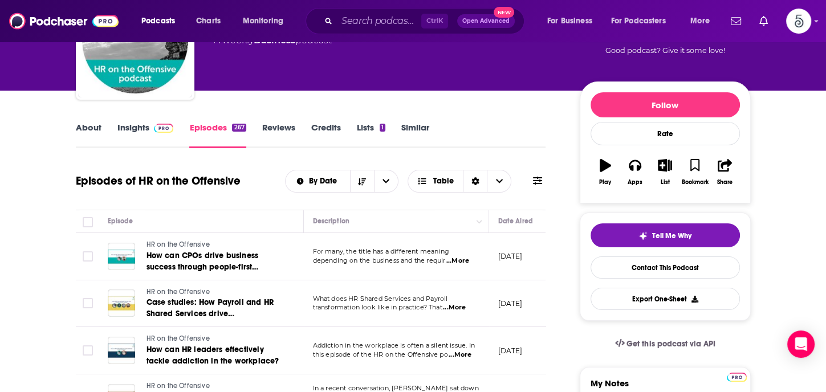
click at [465, 259] on span "...More" at bounding box center [458, 261] width 23 height 9
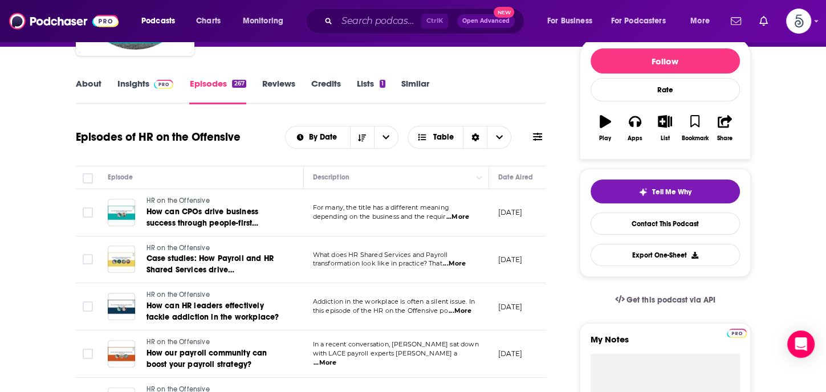
scroll to position [0, 0]
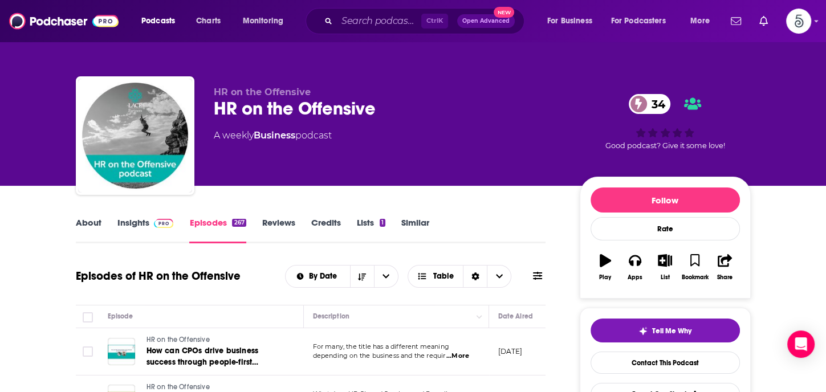
click at [83, 223] on link "About" at bounding box center [89, 230] width 26 height 26
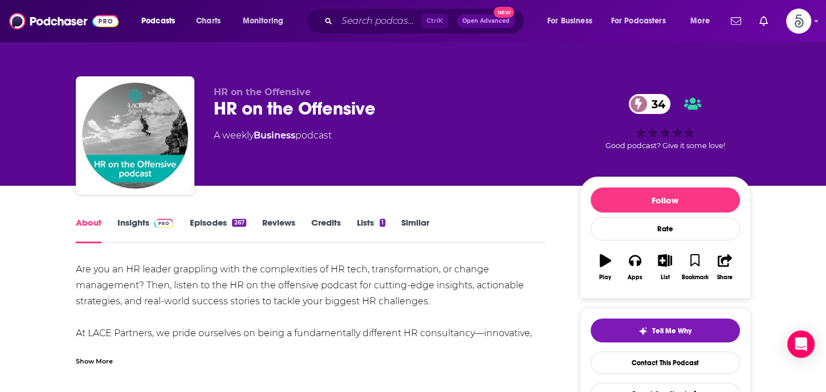
click at [76, 363] on div "Show More" at bounding box center [94, 360] width 37 height 11
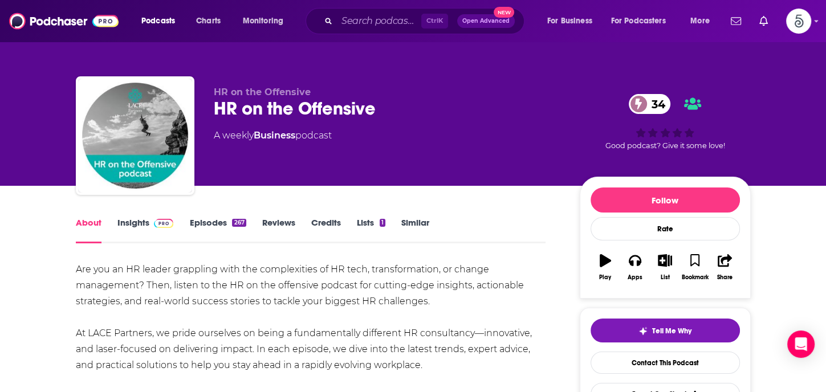
click at [131, 221] on link "Insights" at bounding box center [145, 230] width 56 height 26
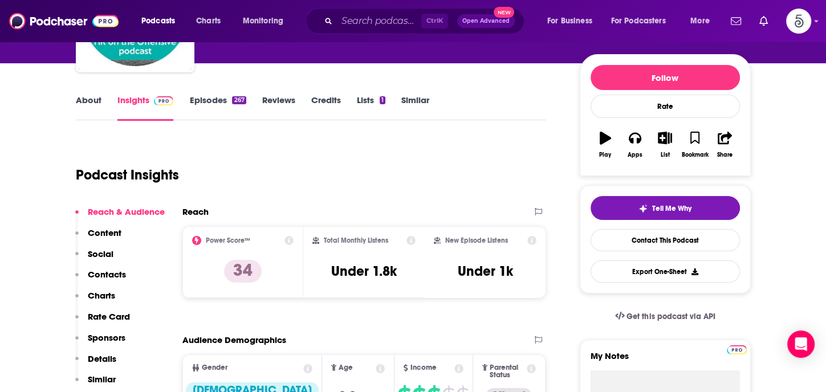
scroll to position [116, 0]
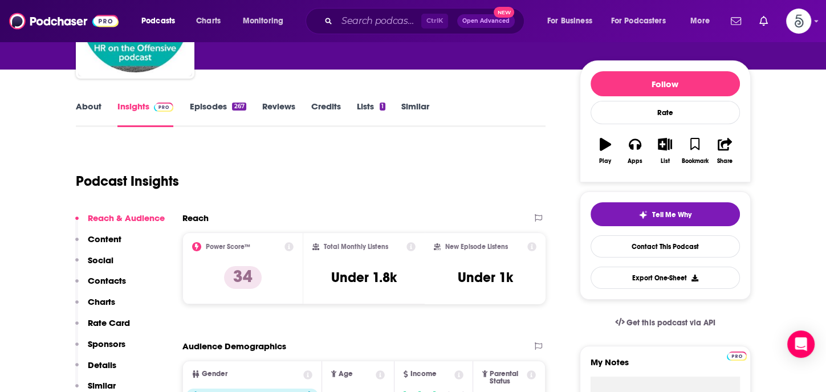
click at [98, 279] on p "Contacts" at bounding box center [107, 280] width 38 height 11
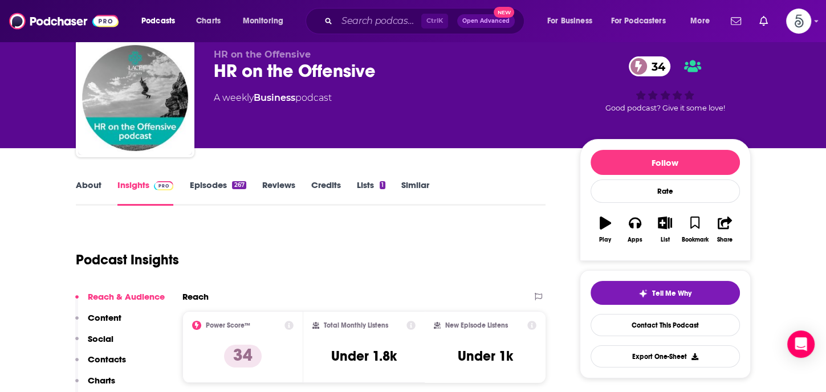
scroll to position [0, 0]
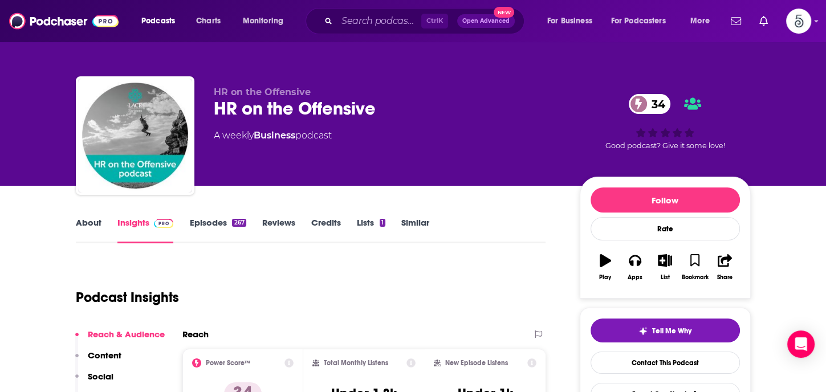
click at [212, 223] on link "Episodes 267" at bounding box center [217, 230] width 56 height 26
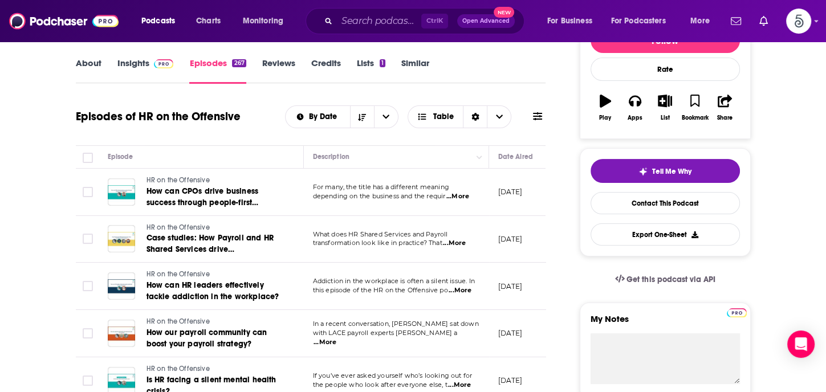
scroll to position [192, 0]
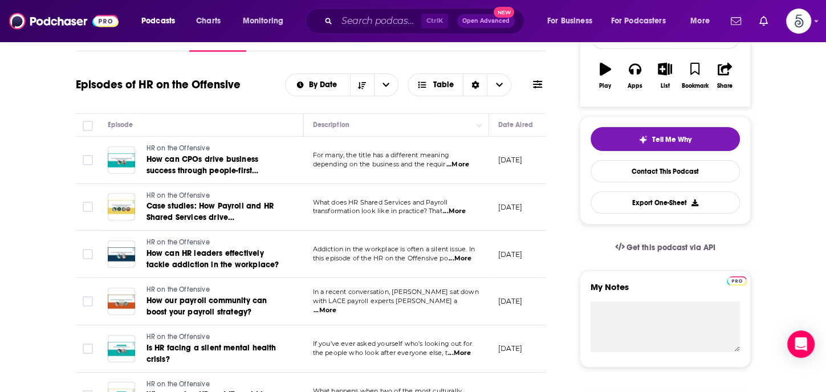
click at [465, 257] on span "...More" at bounding box center [460, 258] width 23 height 9
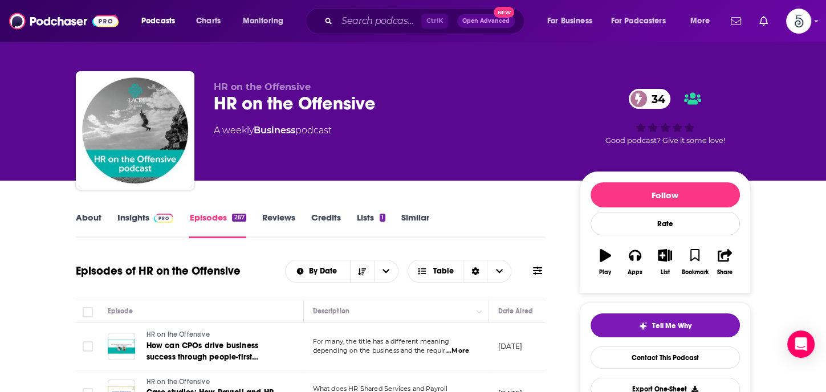
scroll to position [0, 0]
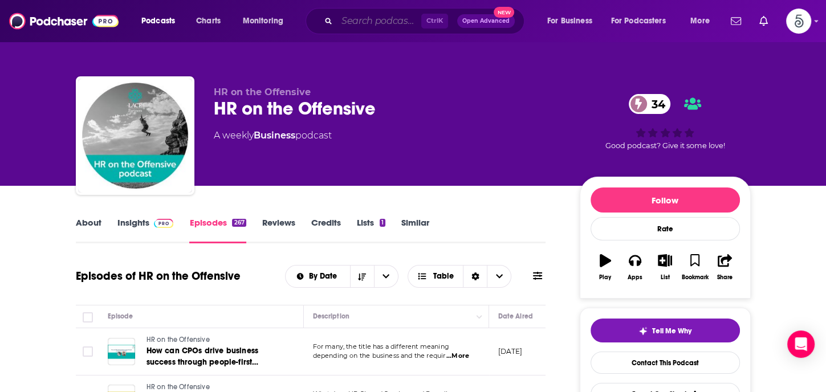
click at [352, 23] on input "Search podcasts, credits, & more..." at bounding box center [379, 21] width 84 height 18
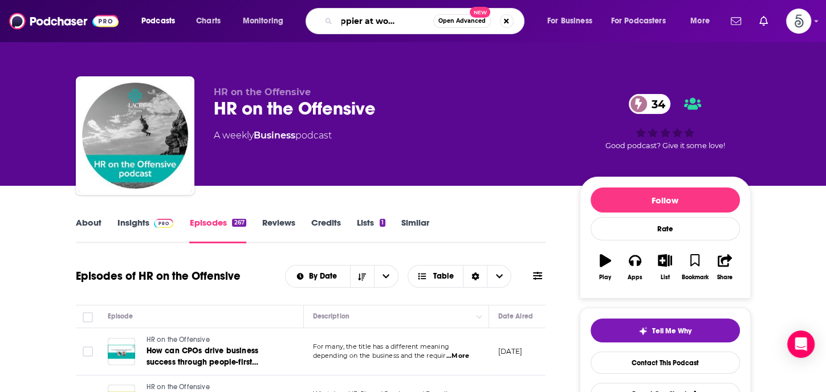
type input "The happier at work podcast"
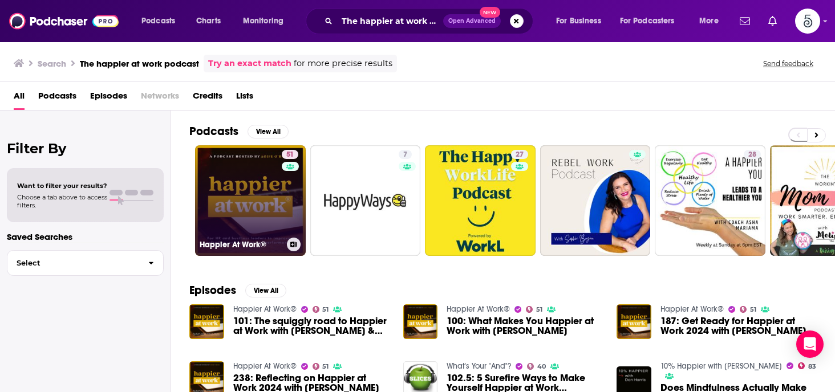
click at [257, 206] on link "51 Happier At Work®" at bounding box center [250, 200] width 111 height 111
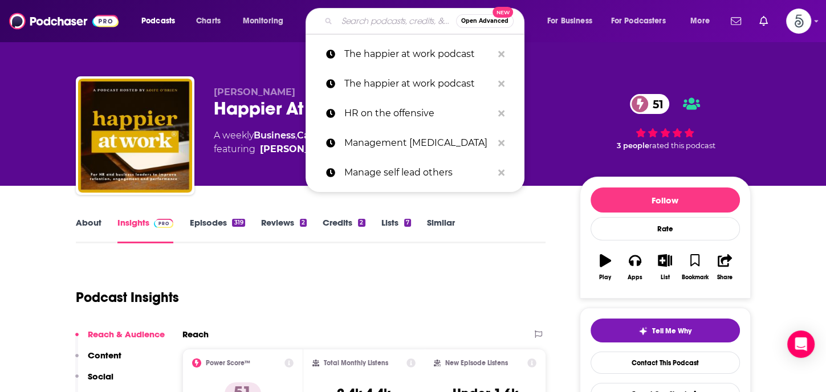
click at [384, 24] on input "Search podcasts, credits, & more..." at bounding box center [396, 21] width 119 height 18
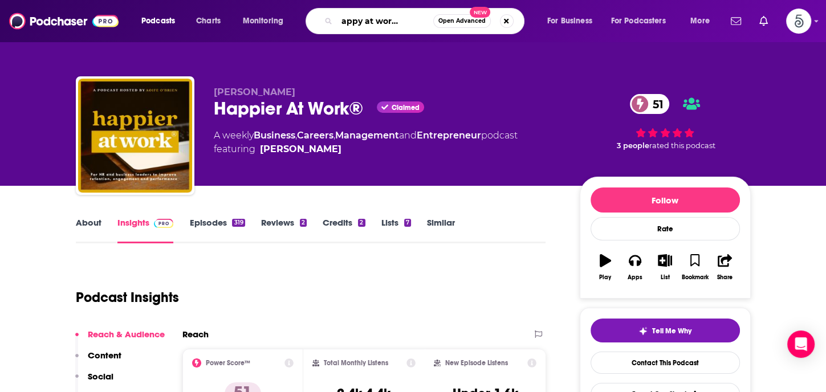
type input "The happy at work podcast"
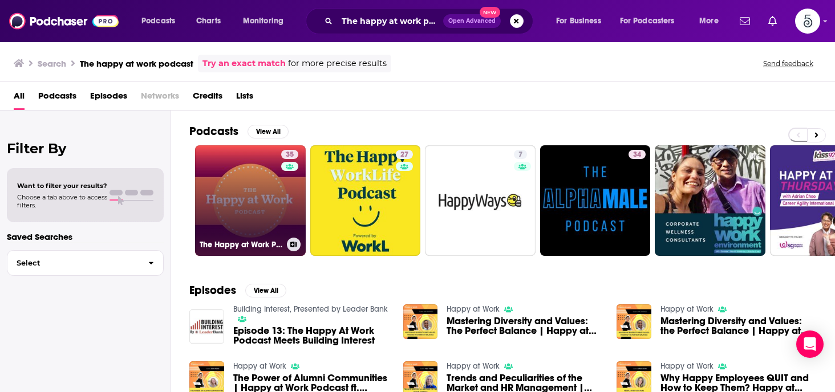
click at [246, 190] on link "35 The Happy at Work Podcast" at bounding box center [250, 200] width 111 height 111
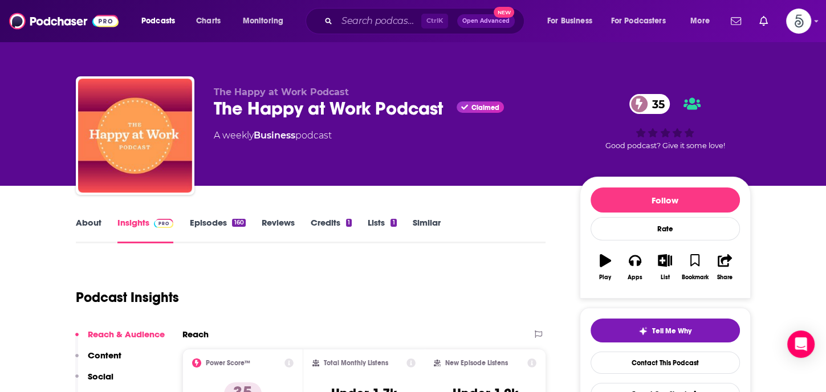
click at [210, 221] on link "Episodes 160" at bounding box center [217, 230] width 56 height 26
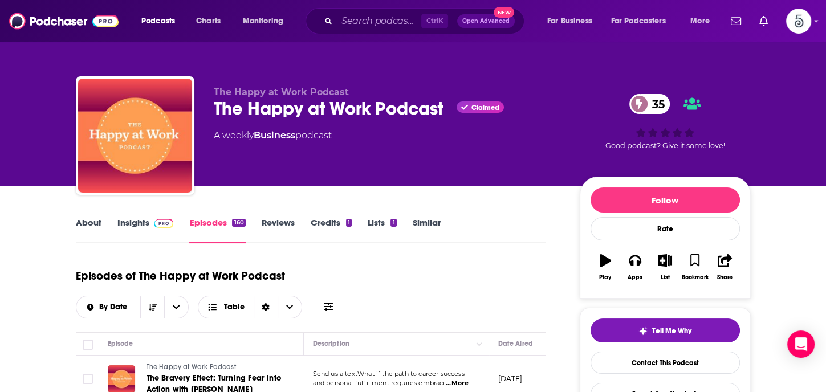
click at [91, 221] on link "About" at bounding box center [89, 230] width 26 height 26
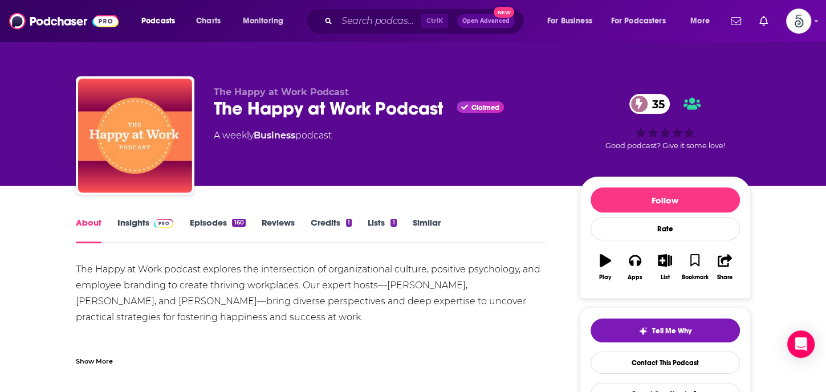
click at [135, 224] on link "Insights" at bounding box center [145, 230] width 56 height 26
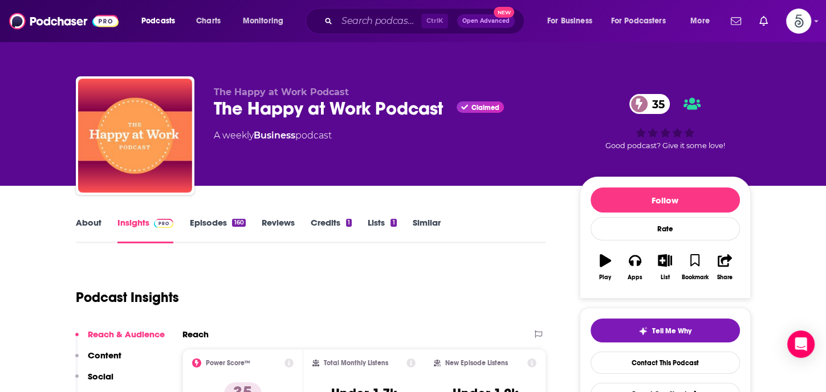
scroll to position [162, 0]
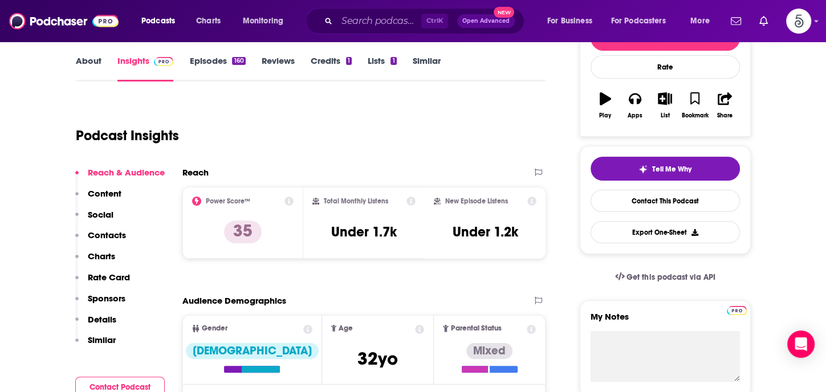
click at [108, 233] on p "Contacts" at bounding box center [107, 235] width 38 height 11
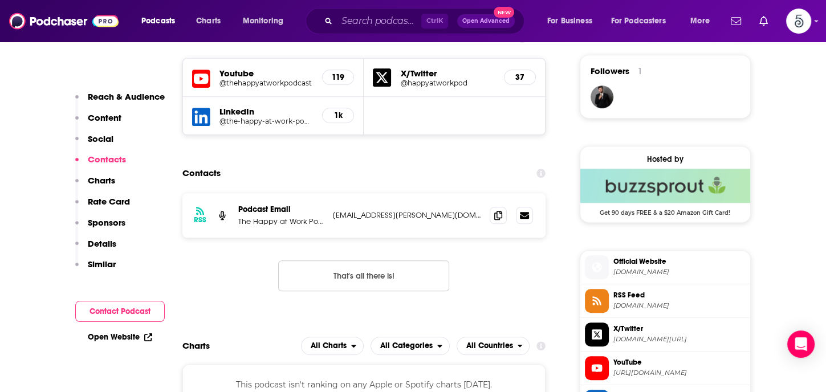
scroll to position [826, 0]
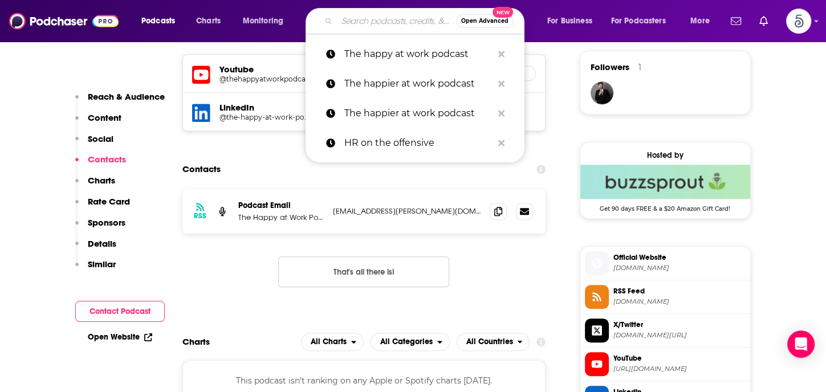
click at [364, 22] on input "Search podcasts, credits, & more..." at bounding box center [396, 21] width 119 height 18
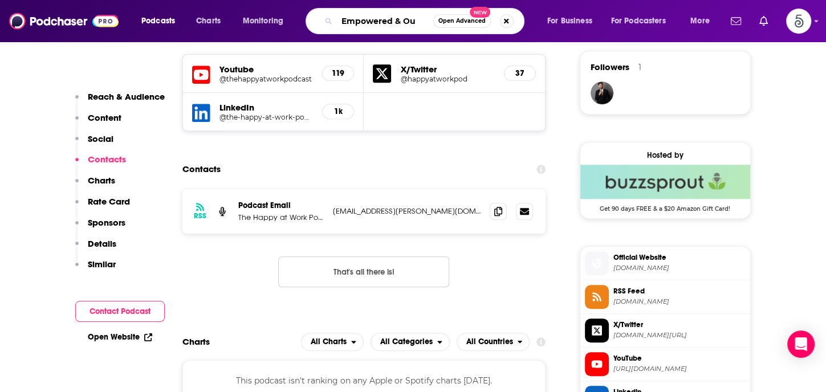
type input "Empowered & Out"
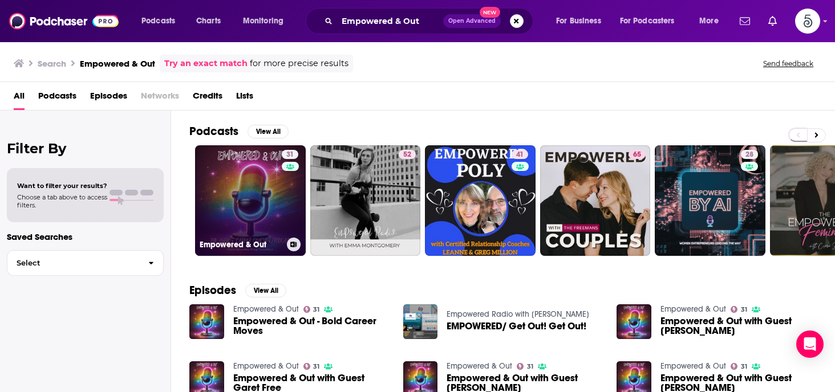
click at [240, 194] on link "31 Empowered & Out" at bounding box center [250, 200] width 111 height 111
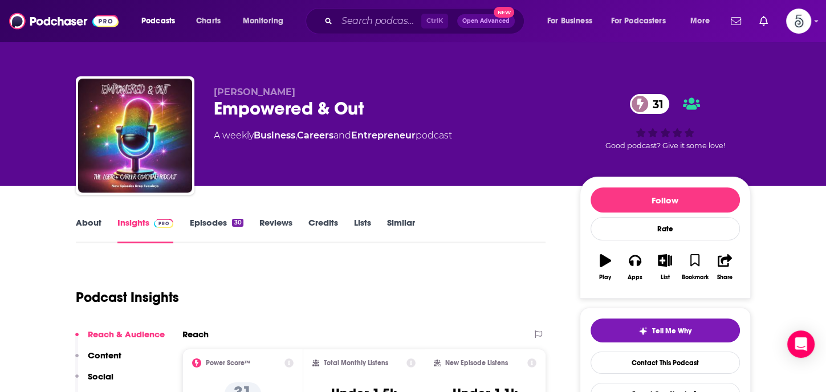
click at [85, 225] on link "About" at bounding box center [89, 230] width 26 height 26
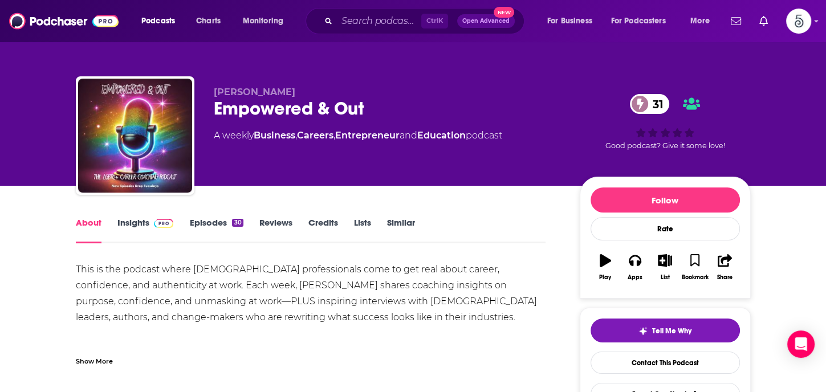
click at [85, 225] on link "About" at bounding box center [89, 230] width 26 height 26
click at [140, 223] on link "Insights" at bounding box center [145, 230] width 56 height 26
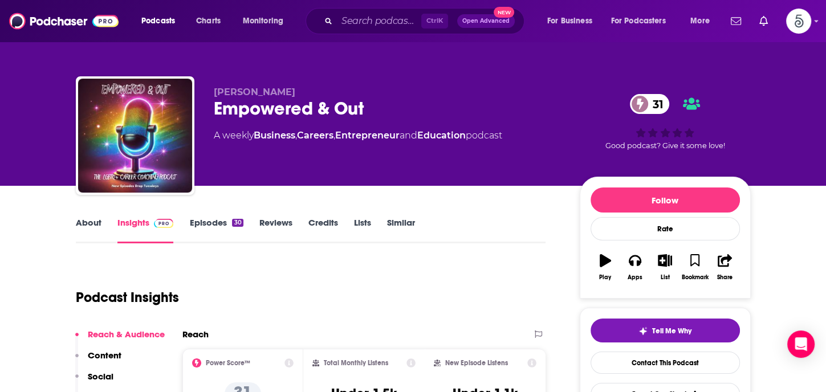
click at [207, 222] on link "Episodes 30" at bounding box center [216, 230] width 54 height 26
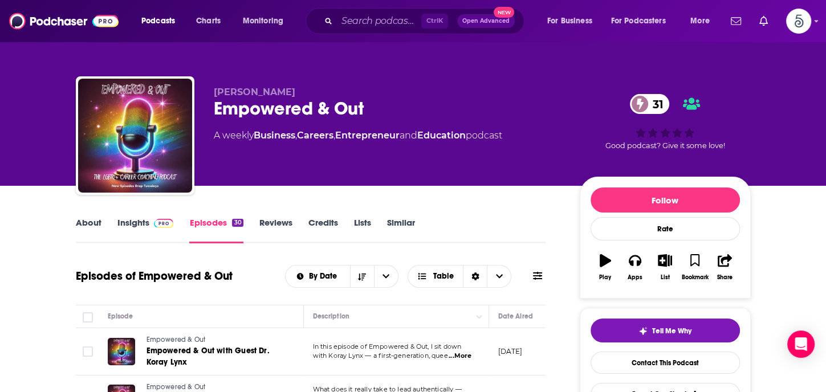
click at [137, 224] on link "Insights" at bounding box center [145, 230] width 56 height 26
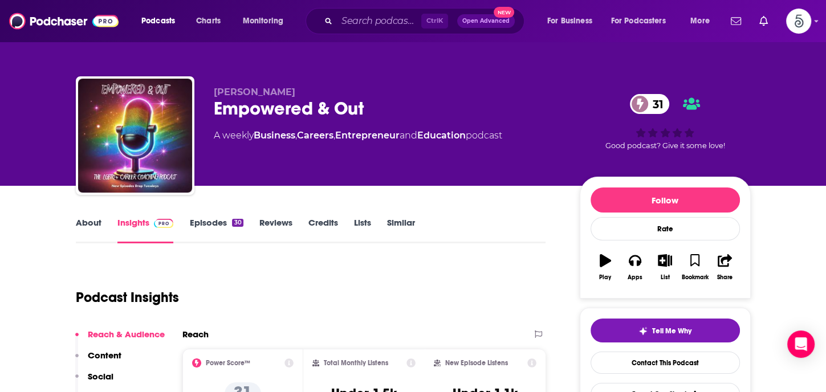
scroll to position [145, 0]
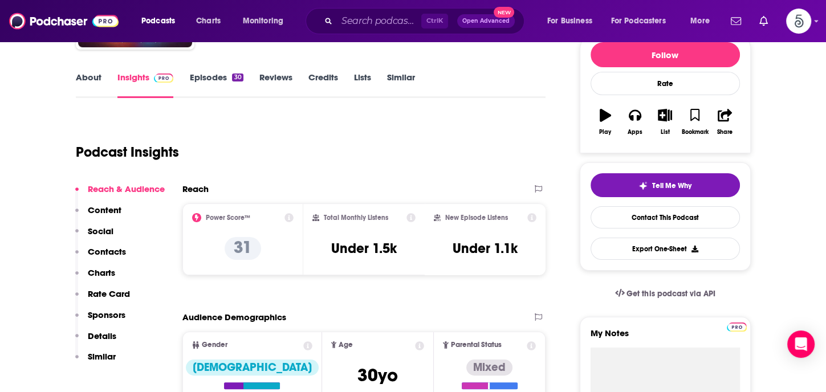
click at [112, 250] on p "Contacts" at bounding box center [107, 251] width 38 height 11
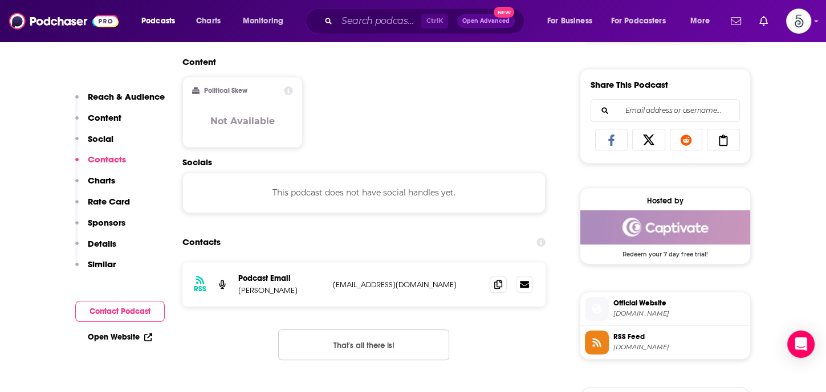
scroll to position [762, 0]
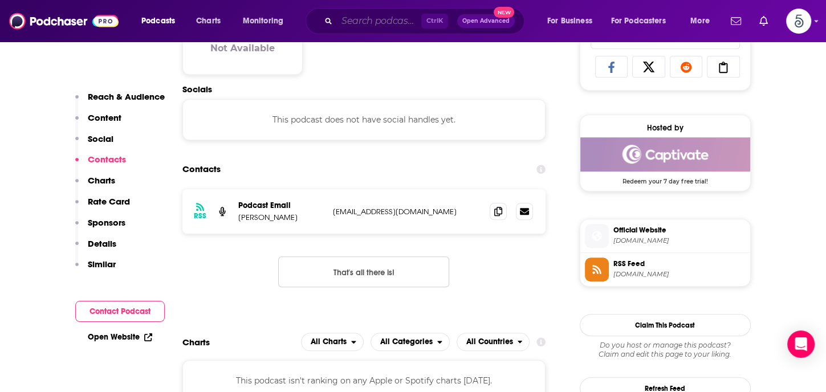
click at [408, 20] on input "Search podcasts, credits, & more..." at bounding box center [379, 21] width 84 height 18
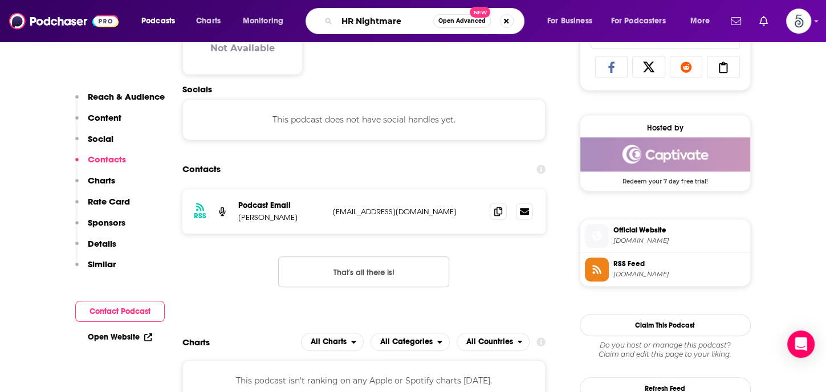
type input "HR Nightmares"
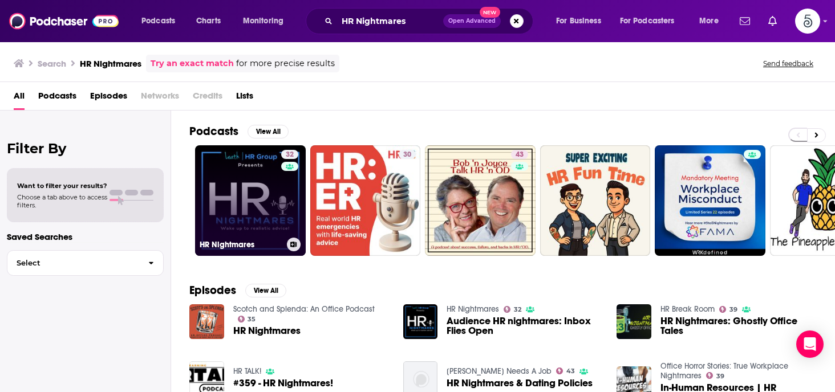
click at [242, 193] on link "32 HR Nightmares" at bounding box center [250, 200] width 111 height 111
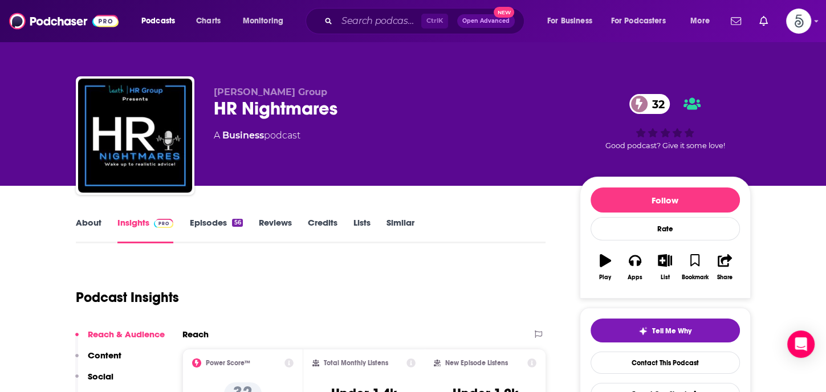
click at [208, 222] on link "Episodes 56" at bounding box center [215, 230] width 53 height 26
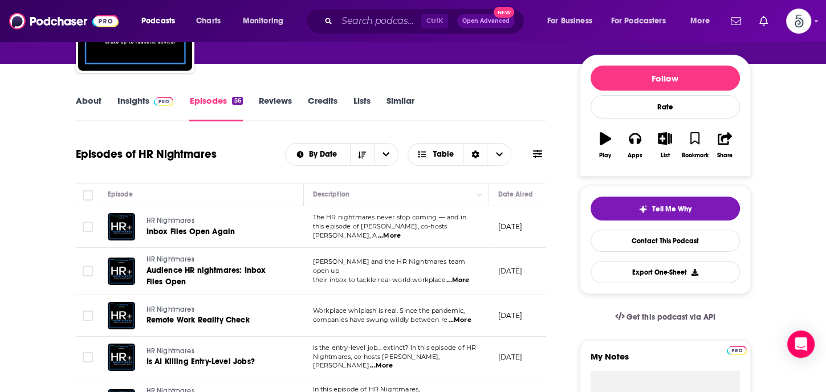
scroll to position [139, 0]
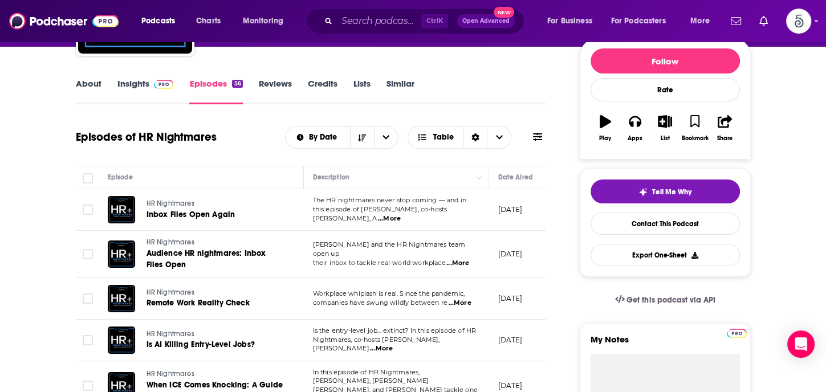
click at [463, 303] on span "...More" at bounding box center [460, 303] width 23 height 9
click at [393, 350] on span "...More" at bounding box center [381, 348] width 23 height 9
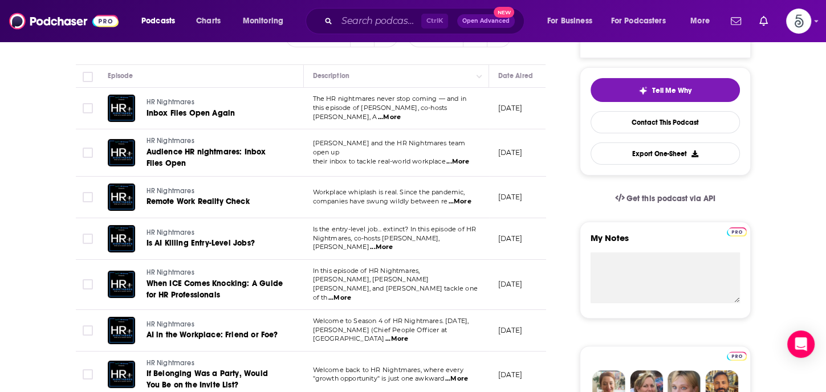
scroll to position [246, 0]
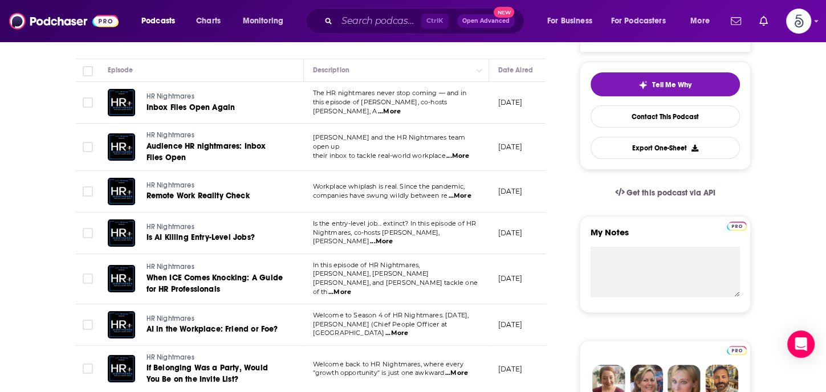
click at [408, 329] on span "...More" at bounding box center [397, 333] width 23 height 9
click at [401, 108] on span "...More" at bounding box center [389, 111] width 23 height 9
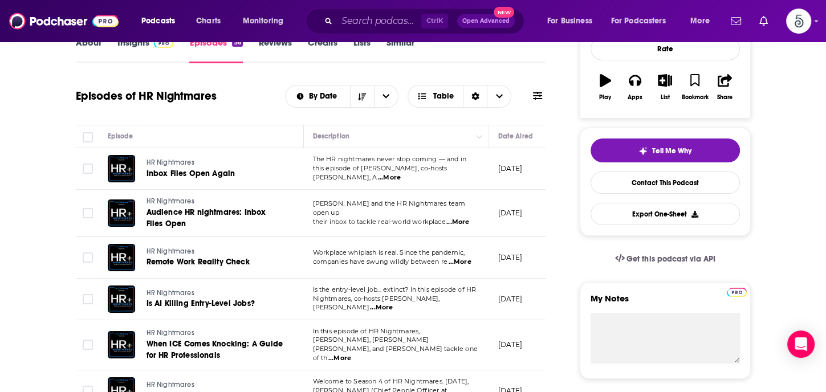
scroll to position [148, 0]
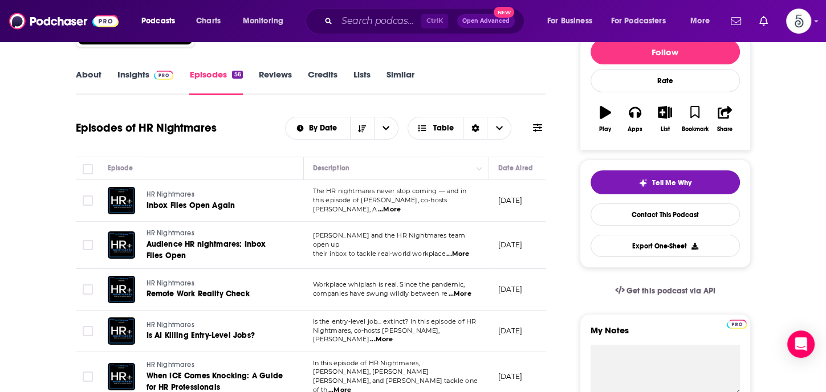
click at [401, 205] on span "...More" at bounding box center [389, 209] width 23 height 9
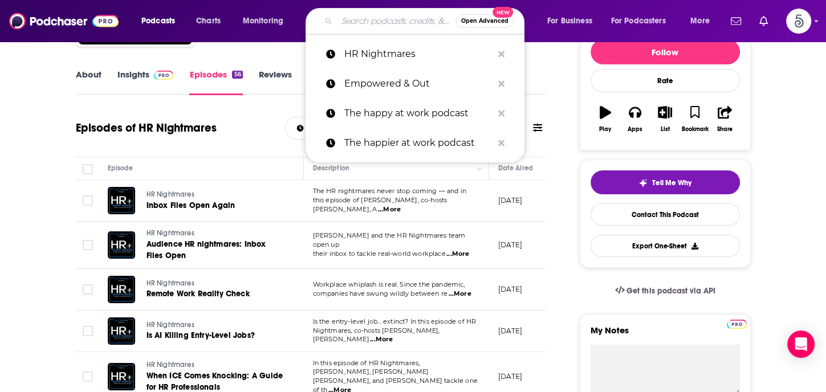
click at [397, 18] on input "Search podcasts, credits, & more..." at bounding box center [396, 21] width 119 height 18
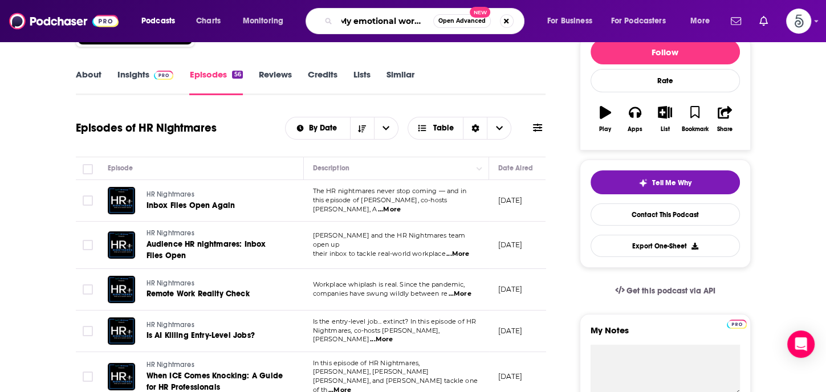
type input "My emotional worklife"
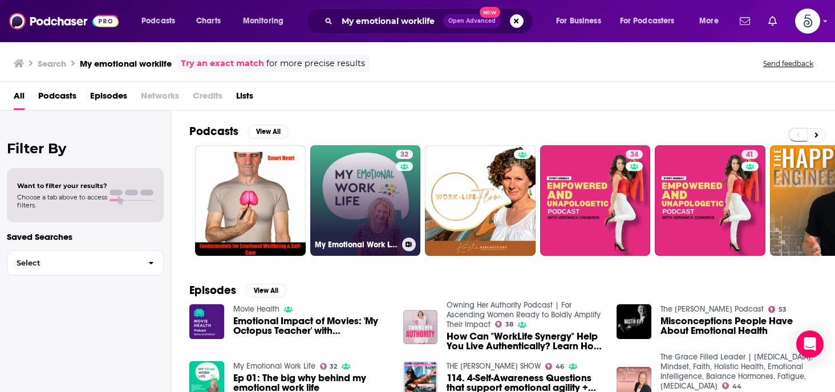
click at [356, 192] on link "32 My Emotional Work Life" at bounding box center [365, 200] width 111 height 111
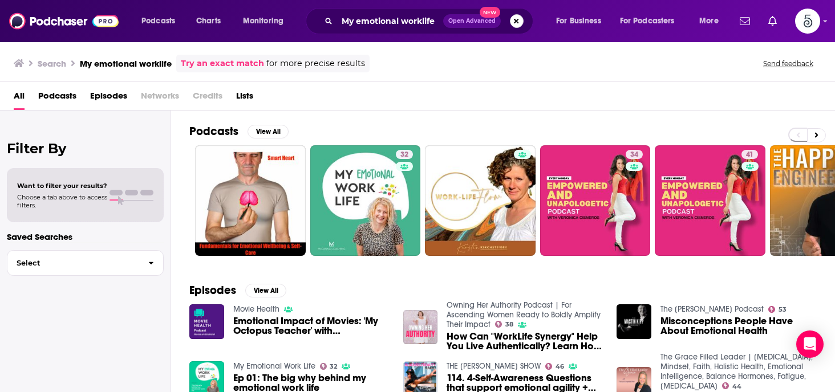
click at [516, 21] on button "Search podcasts, credits, & more..." at bounding box center [517, 21] width 14 height 14
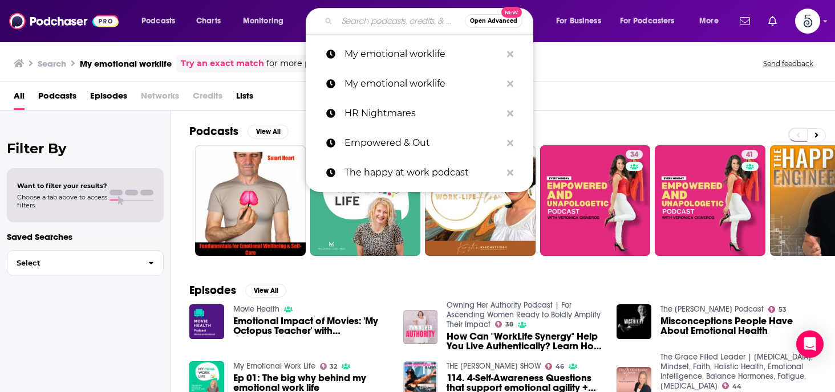
click at [383, 25] on input "Search podcasts, credits, & more..." at bounding box center [401, 21] width 128 height 18
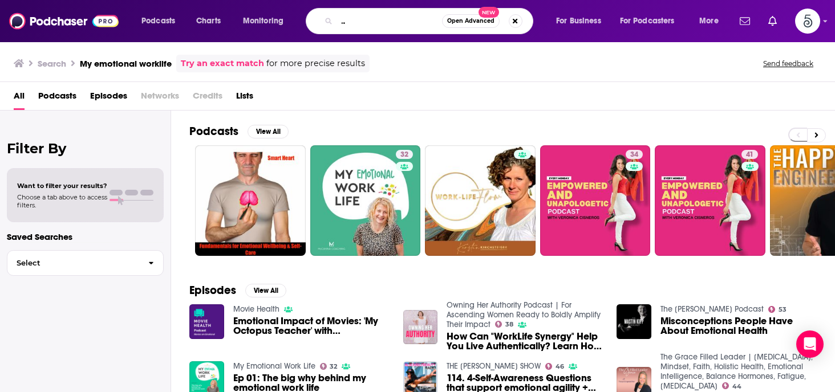
scroll to position [0, 93]
type input "Inspirational leadership for people managers"
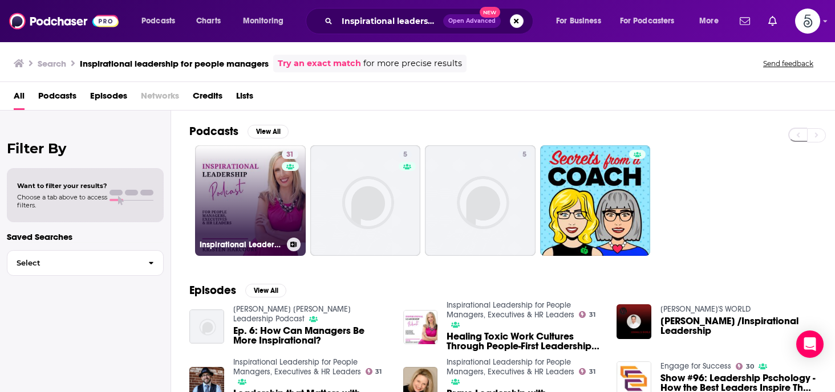
click at [241, 190] on link "31 Inspirational Leadership for People Managers, Executives & HR Leaders" at bounding box center [250, 200] width 111 height 111
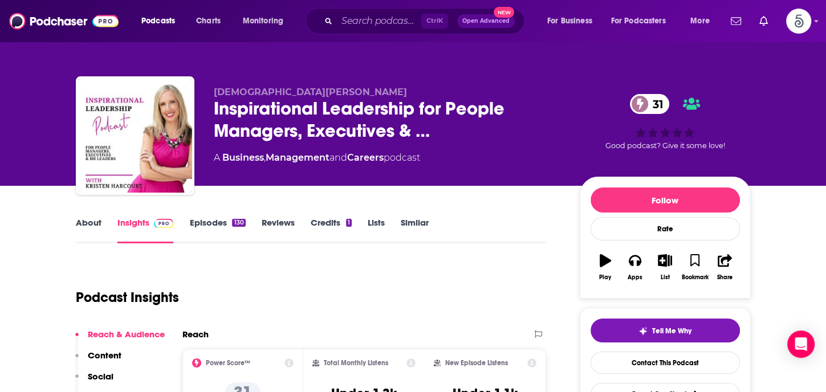
click at [217, 221] on link "Episodes 130" at bounding box center [217, 230] width 56 height 26
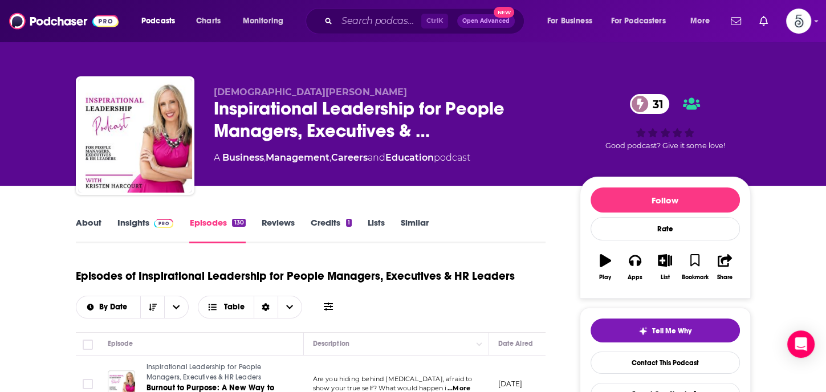
click at [129, 217] on link "Insights" at bounding box center [145, 230] width 56 height 26
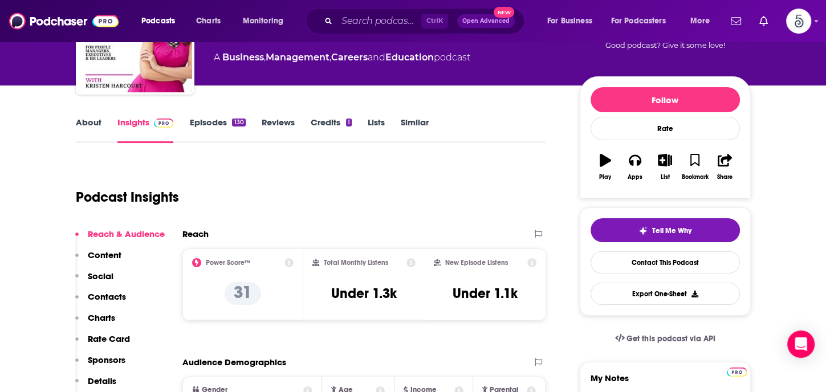
scroll to position [130, 0]
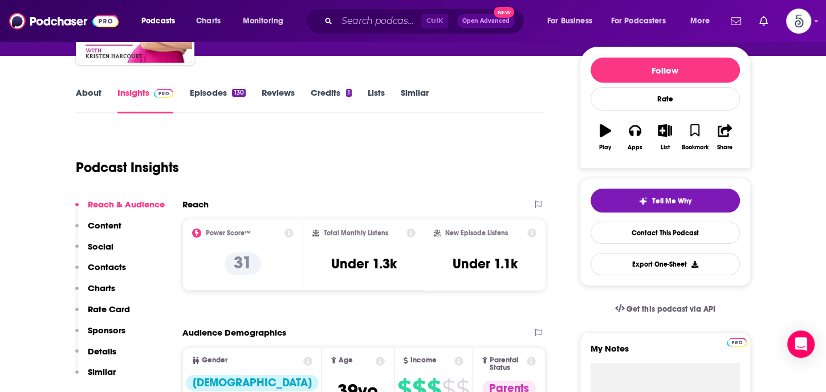
click at [114, 264] on p "Contacts" at bounding box center [107, 267] width 38 height 11
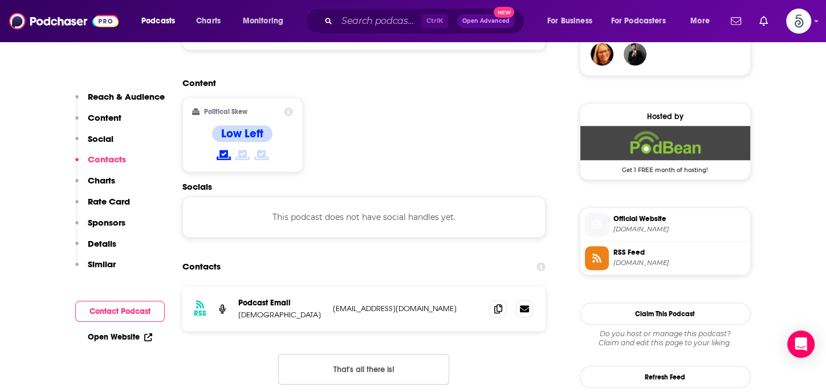
scroll to position [917, 0]
